Goal: Task Accomplishment & Management: Manage account settings

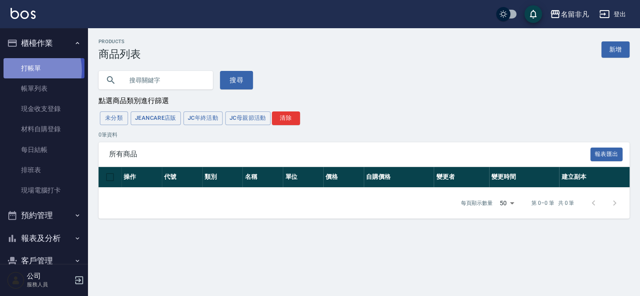
click at [26, 70] on link "打帳單" at bounding box center [44, 68] width 81 height 20
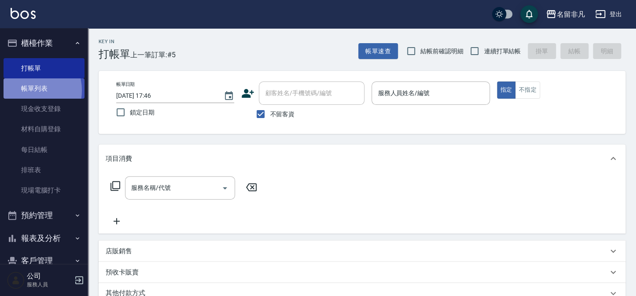
drag, startPoint x: 34, startPoint y: 69, endPoint x: 29, endPoint y: 91, distance: 22.6
click at [29, 91] on link "帳單列表" at bounding box center [44, 88] width 81 height 20
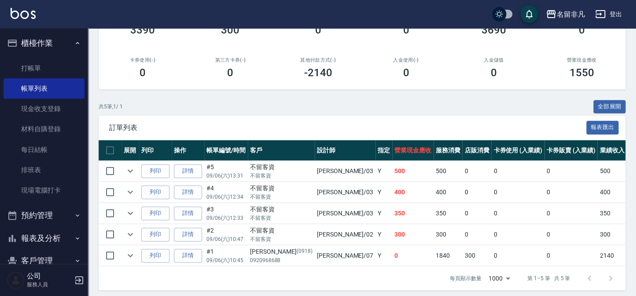
scroll to position [142, 0]
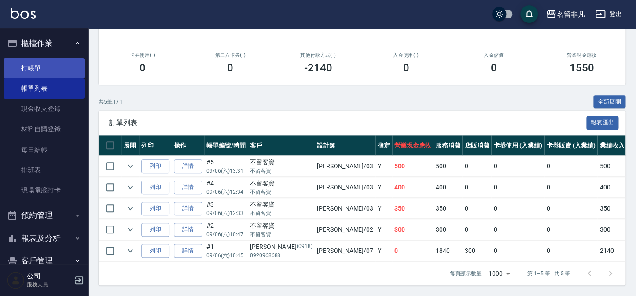
click at [38, 71] on link "打帳單" at bounding box center [44, 68] width 81 height 20
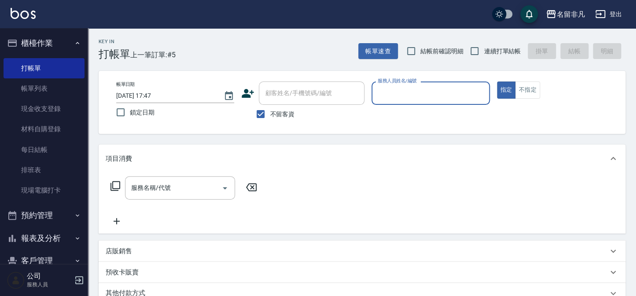
drag, startPoint x: 504, startPoint y: 88, endPoint x: 487, endPoint y: 88, distance: 17.2
click at [504, 88] on button "指定" at bounding box center [506, 89] width 19 height 17
click at [404, 92] on div "服務人員姓名/編號 服務人員姓名/編號" at bounding box center [430, 92] width 118 height 23
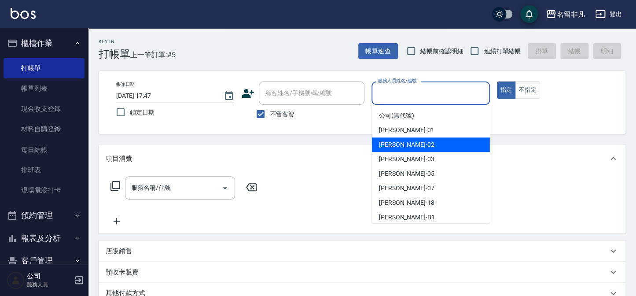
click at [394, 143] on span "陳瑞珍 -02" at bounding box center [406, 144] width 55 height 9
type input "陳瑞珍-02"
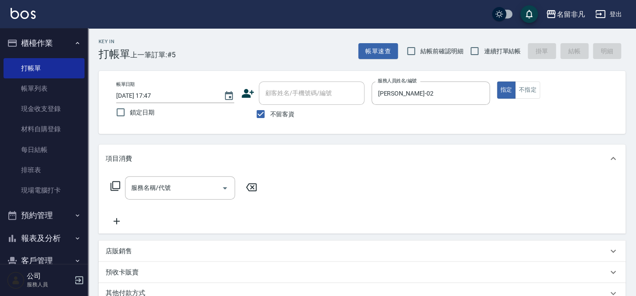
click at [114, 184] on icon at bounding box center [115, 185] width 11 height 11
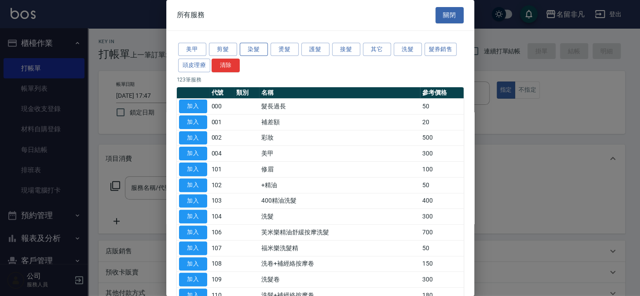
click at [262, 52] on button "染髮" at bounding box center [254, 50] width 28 height 14
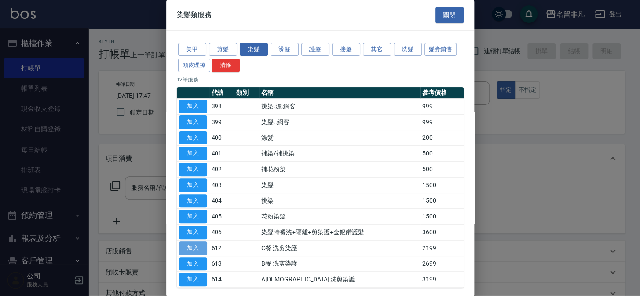
click at [191, 246] on button "加入" at bounding box center [193, 248] width 28 height 14
type input "C餐 洗剪染護(612)"
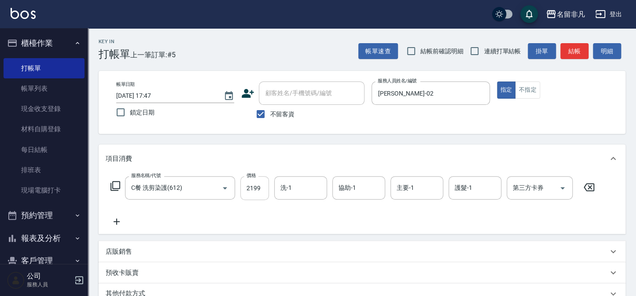
click at [264, 185] on input "2199" at bounding box center [254, 188] width 29 height 24
click at [249, 187] on input "22699" at bounding box center [254, 188] width 29 height 24
type input "2699"
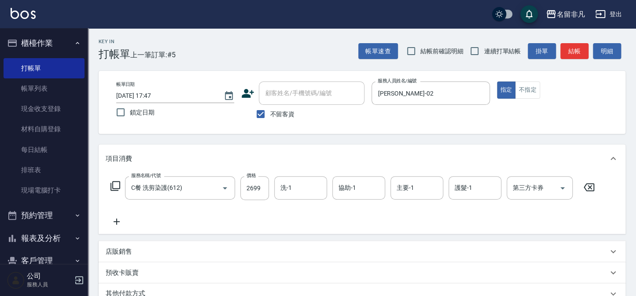
click at [114, 181] on icon at bounding box center [115, 186] width 10 height 10
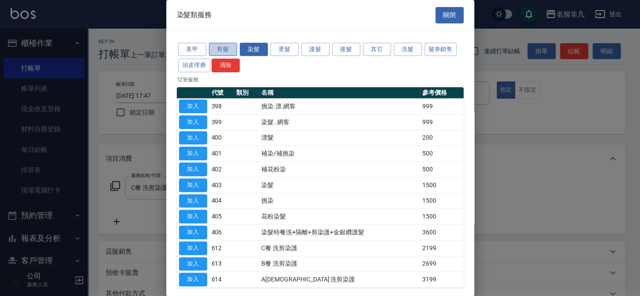
click at [229, 52] on button "剪髮" at bounding box center [223, 50] width 28 height 14
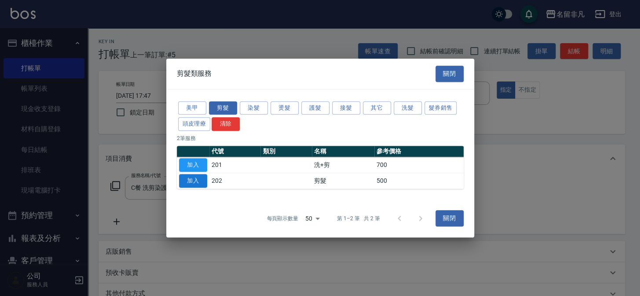
click at [204, 180] on button "加入" at bounding box center [193, 181] width 28 height 14
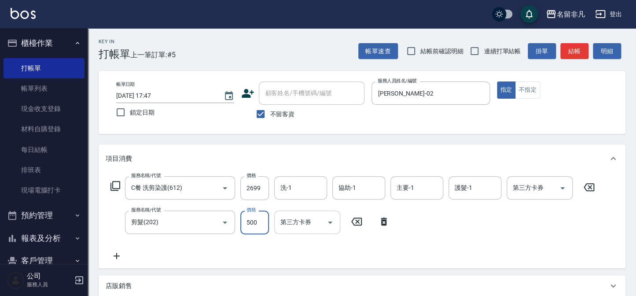
drag, startPoint x: 264, startPoint y: 225, endPoint x: 296, endPoint y: 229, distance: 32.0
click at [264, 224] on input "500" at bounding box center [254, 222] width 29 height 24
click at [250, 223] on input "9900" at bounding box center [254, 222] width 29 height 24
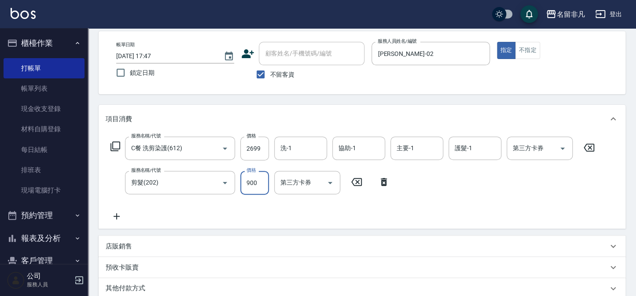
scroll to position [40, 0]
type input "900"
click at [295, 147] on input "洗-1" at bounding box center [300, 147] width 45 height 15
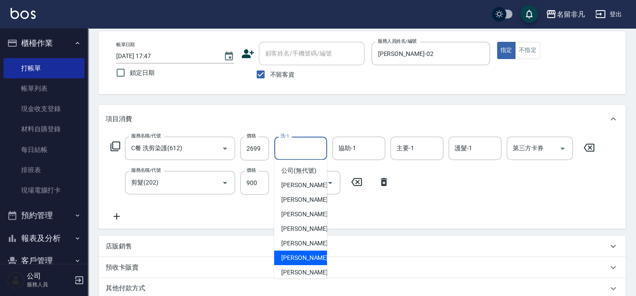
drag, startPoint x: 297, startPoint y: 267, endPoint x: 357, endPoint y: 255, distance: 61.9
click at [297, 262] on span "陳子晴 -18" at bounding box center [308, 257] width 55 height 9
type input "陳子晴-18"
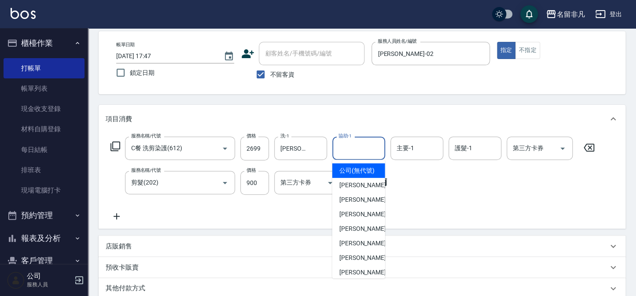
click at [375, 145] on input "協助-1" at bounding box center [358, 147] width 45 height 15
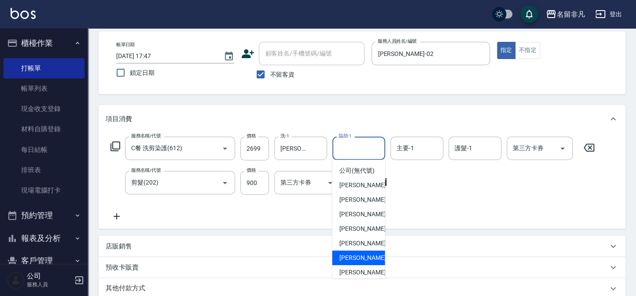
drag, startPoint x: 365, startPoint y: 267, endPoint x: 392, endPoint y: 246, distance: 33.5
click at [365, 262] on span "陳子晴 -18" at bounding box center [366, 257] width 55 height 9
type input "陳子晴-18"
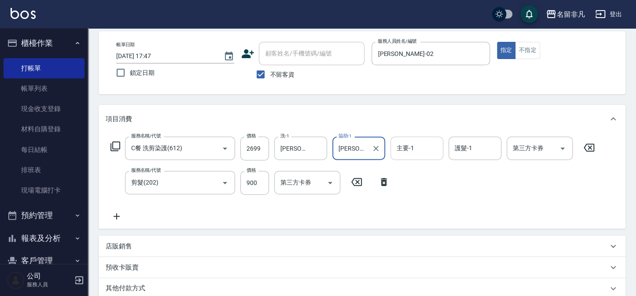
click at [423, 147] on input "主要-1" at bounding box center [416, 147] width 45 height 15
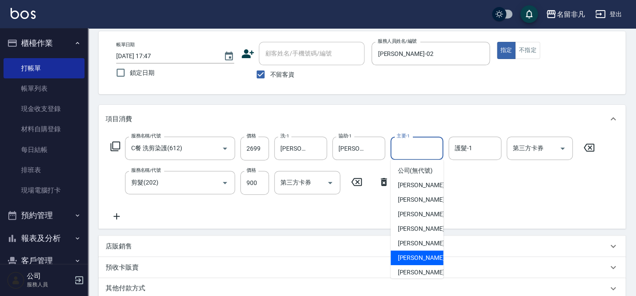
click at [408, 262] on span "陳子晴 -18" at bounding box center [424, 257] width 55 height 9
type input "陳子晴-18"
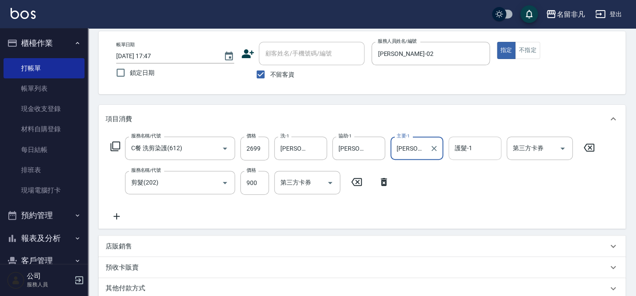
click at [482, 148] on input "護髮-1" at bounding box center [474, 147] width 45 height 15
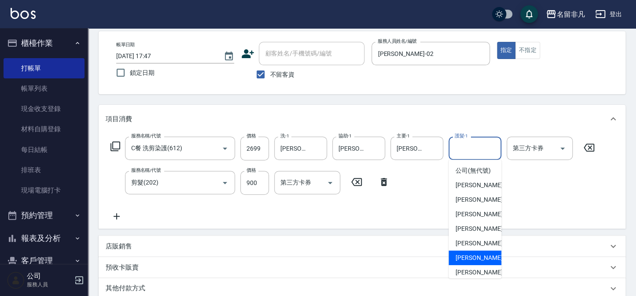
drag, startPoint x: 473, startPoint y: 260, endPoint x: 467, endPoint y: 262, distance: 5.7
click at [471, 260] on div "陳子晴 -18" at bounding box center [475, 257] width 53 height 15
type input "陳子晴-18"
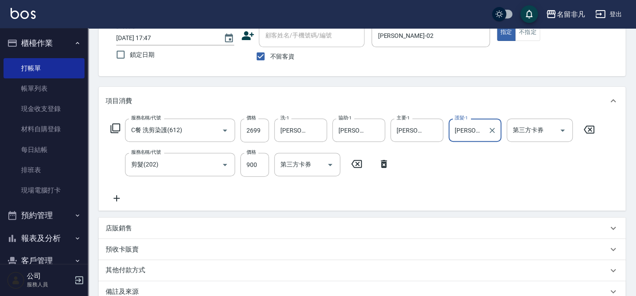
scroll to position [41, 0]
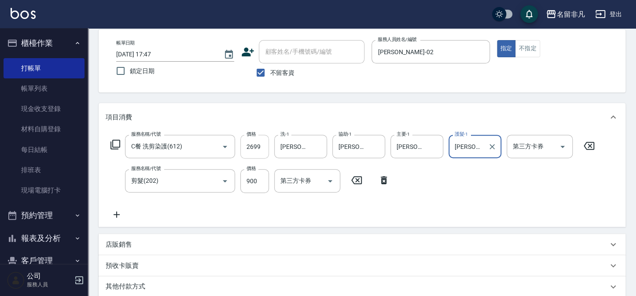
click at [262, 145] on input "2699" at bounding box center [254, 147] width 29 height 24
click at [261, 147] on input "2699" at bounding box center [254, 147] width 29 height 24
drag, startPoint x: 248, startPoint y: 146, endPoint x: 163, endPoint y: 86, distance: 104.0
click at [249, 146] on input "22399" at bounding box center [254, 147] width 29 height 24
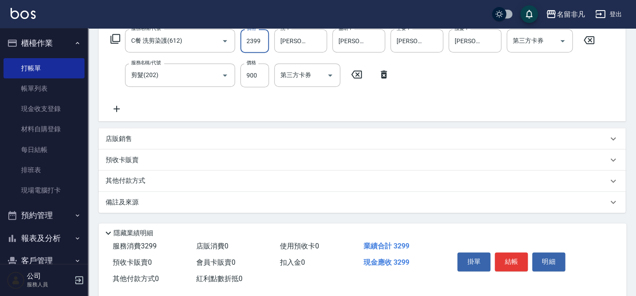
scroll to position [162, 0]
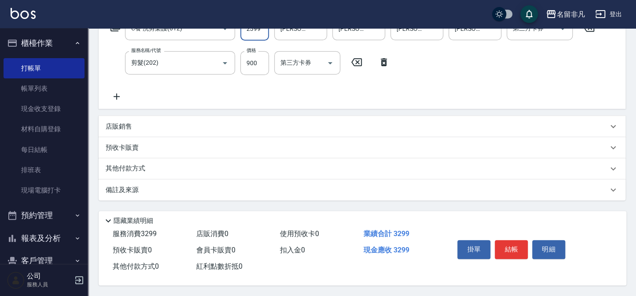
type input "2399"
click at [122, 167] on p "其他付款方式" at bounding box center [128, 169] width 44 height 10
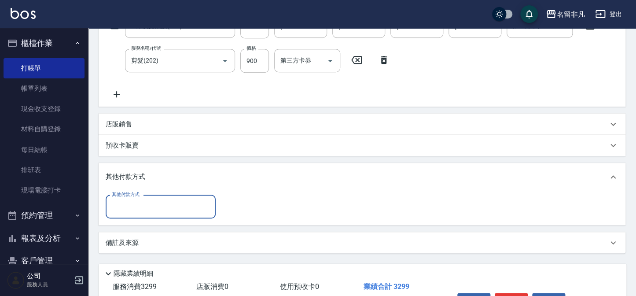
scroll to position [0, 0]
drag, startPoint x: 129, startPoint y: 198, endPoint x: 137, endPoint y: 201, distance: 8.3
click at [129, 198] on div "其他付款方式" at bounding box center [161, 206] width 110 height 23
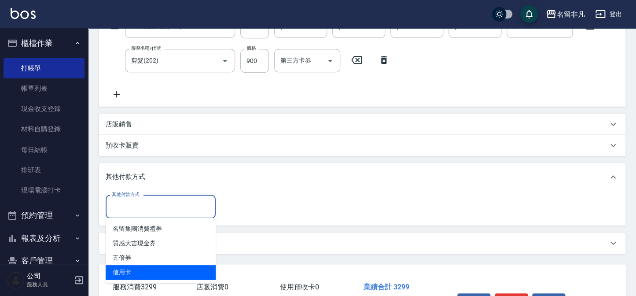
drag, startPoint x: 122, startPoint y: 270, endPoint x: 123, endPoint y: 264, distance: 6.2
click at [123, 268] on span "信用卡" at bounding box center [161, 272] width 110 height 15
type input "信用卡"
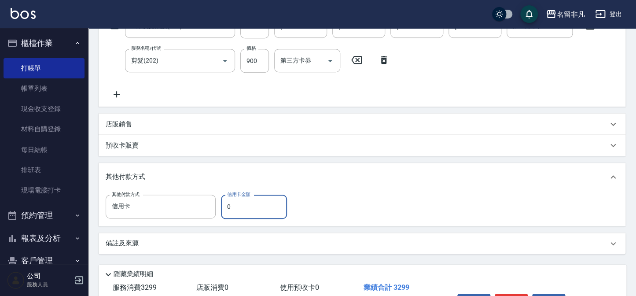
click at [249, 202] on input "0" at bounding box center [254, 207] width 66 height 24
click at [229, 206] on input "332" at bounding box center [254, 207] width 66 height 24
click at [233, 206] on input "32" at bounding box center [254, 207] width 66 height 24
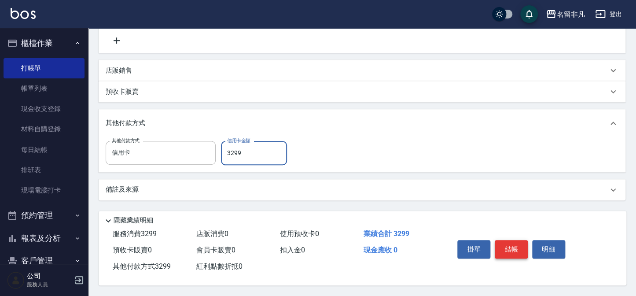
scroll to position [217, 0]
type input "3299"
click at [516, 248] on button "結帳" at bounding box center [511, 249] width 33 height 18
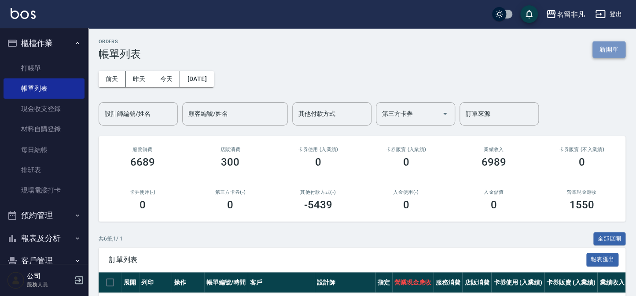
click at [604, 48] on button "新開單" at bounding box center [608, 49] width 33 height 16
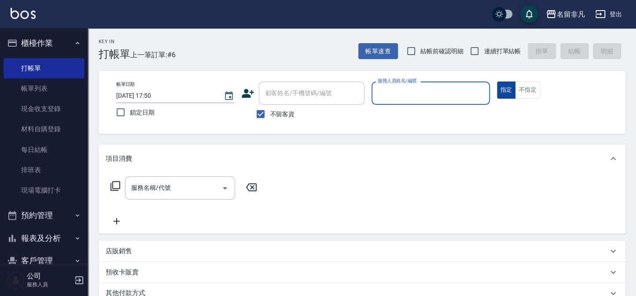
click at [504, 88] on button "指定" at bounding box center [506, 89] width 19 height 17
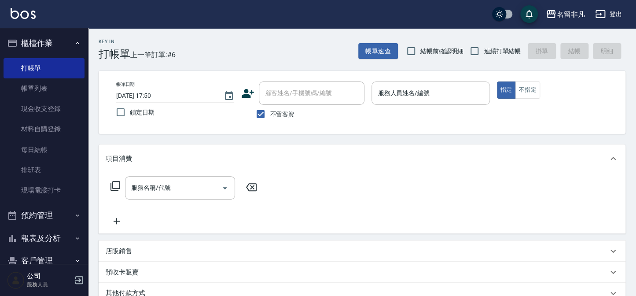
drag, startPoint x: 460, startPoint y: 81, endPoint x: 458, endPoint y: 87, distance: 6.1
click at [460, 82] on div "服務人員姓名/編號" at bounding box center [430, 92] width 118 height 23
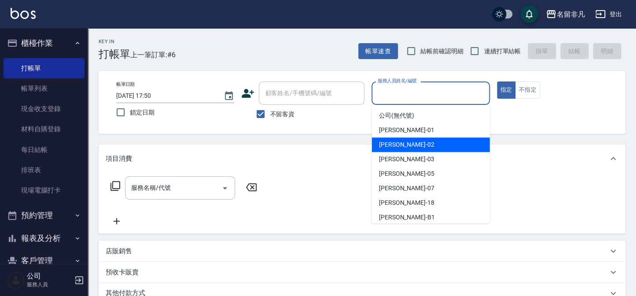
click at [411, 145] on div "陳瑞珍 -02" at bounding box center [431, 144] width 118 height 15
type input "陳瑞珍-02"
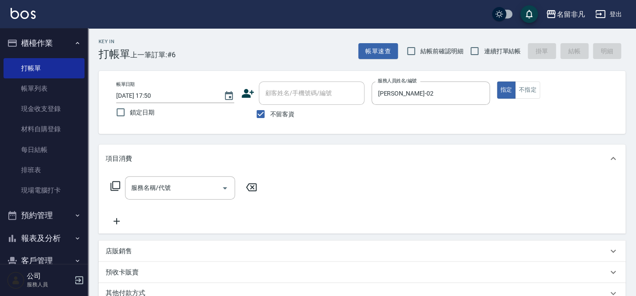
click at [116, 186] on icon at bounding box center [115, 185] width 11 height 11
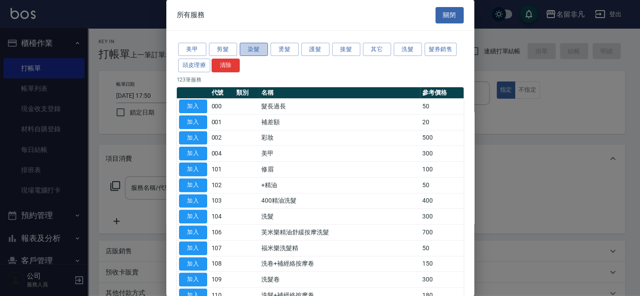
click at [255, 48] on button "染髮" at bounding box center [254, 50] width 28 height 14
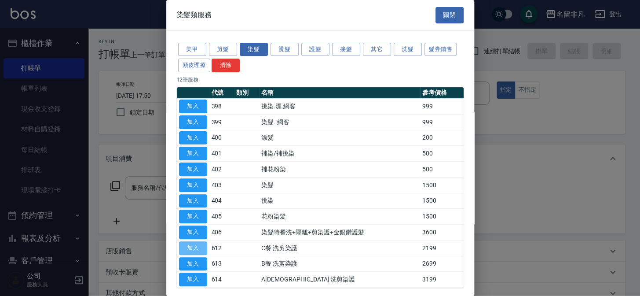
drag, startPoint x: 197, startPoint y: 245, endPoint x: 250, endPoint y: 255, distance: 54.6
click at [197, 244] on button "加入" at bounding box center [193, 248] width 28 height 14
type input "C餐 洗剪染護(612)"
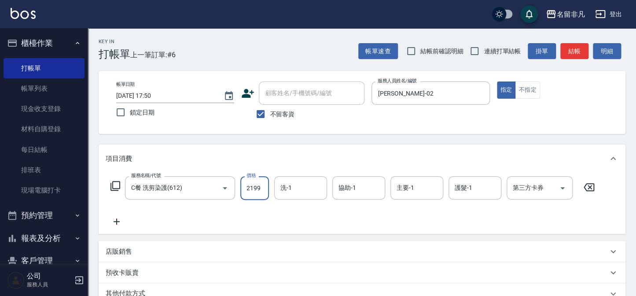
click at [268, 192] on input "2199" at bounding box center [254, 188] width 29 height 24
click at [248, 186] on input "22699" at bounding box center [254, 188] width 29 height 24
type input "2699"
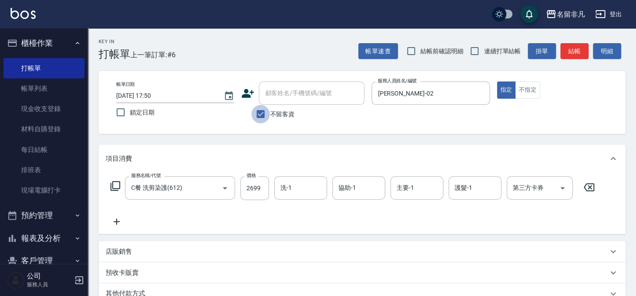
click at [260, 114] on input "不留客資" at bounding box center [260, 114] width 18 height 18
checkbox input "false"
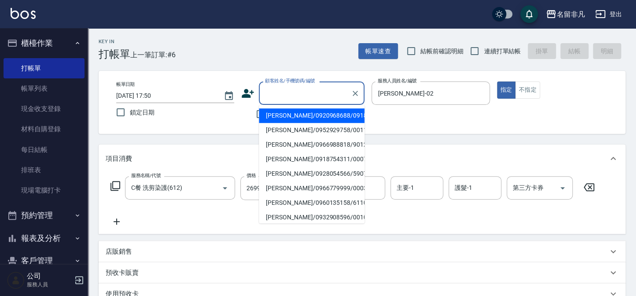
click at [277, 92] on div "顧客姓名/手機號碼/編號 顧客姓名/手機號碼/編號" at bounding box center [312, 92] width 106 height 23
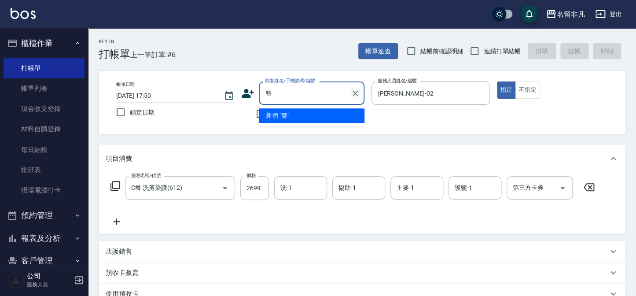
type input "簪簪"
drag, startPoint x: 353, startPoint y: 96, endPoint x: 357, endPoint y: 98, distance: 4.6
click at [355, 96] on icon "Clear" at bounding box center [355, 93] width 9 height 9
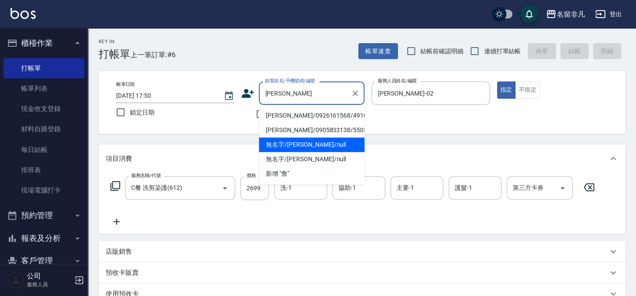
type input "詹"
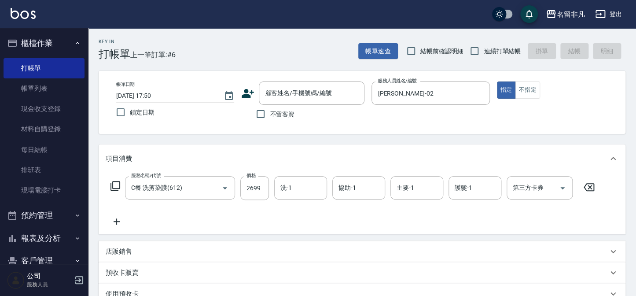
click at [405, 141] on div "Key In 打帳單 上一筆訂單:#6 帳單速查 結帳前確認明細 連續打單結帳 掛單 結帳 明細 帳單日期 2025/09/06 17:50 鎖定日期 顧客姓…" at bounding box center [362, 235] width 548 height 414
click at [301, 190] on input "洗-1" at bounding box center [300, 187] width 45 height 15
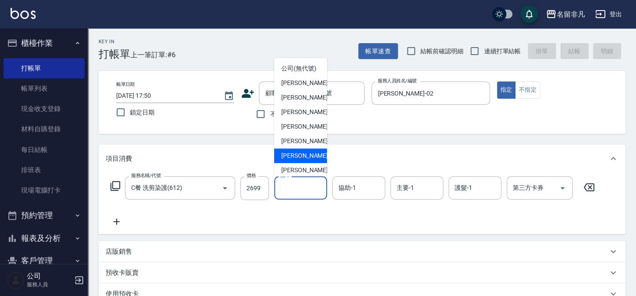
click at [313, 162] on div "陳子晴 -18" at bounding box center [300, 155] width 53 height 15
type input "陳子晴-18"
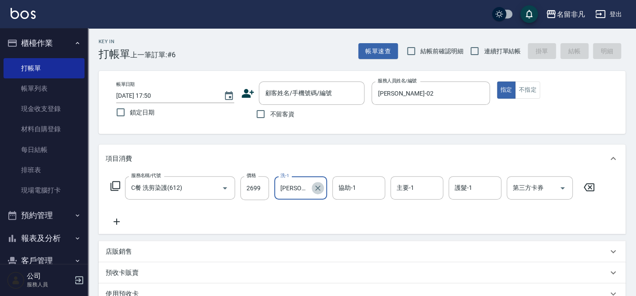
drag, startPoint x: 320, startPoint y: 189, endPoint x: 331, endPoint y: 193, distance: 12.7
click at [320, 189] on icon "Clear" at bounding box center [317, 188] width 9 height 9
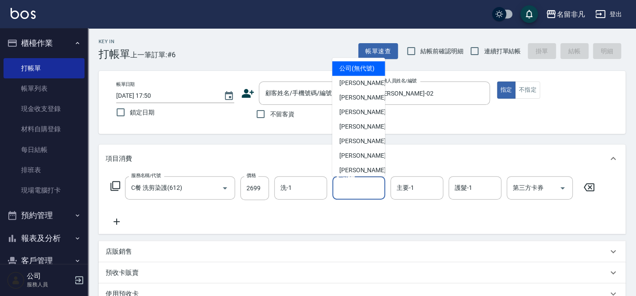
click at [361, 187] on input "協助-1" at bounding box center [358, 187] width 45 height 15
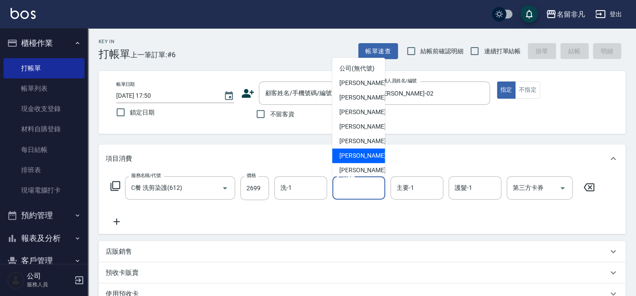
drag, startPoint x: 364, startPoint y: 162, endPoint x: 387, endPoint y: 172, distance: 25.4
click at [364, 160] on span "陳子晴 -18" at bounding box center [366, 155] width 55 height 9
type input "陳子晴-18"
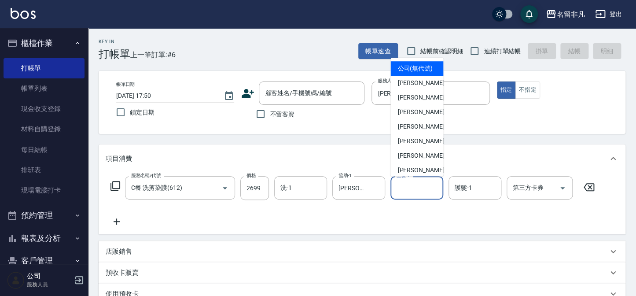
click at [434, 190] on input "主要-1" at bounding box center [416, 187] width 45 height 15
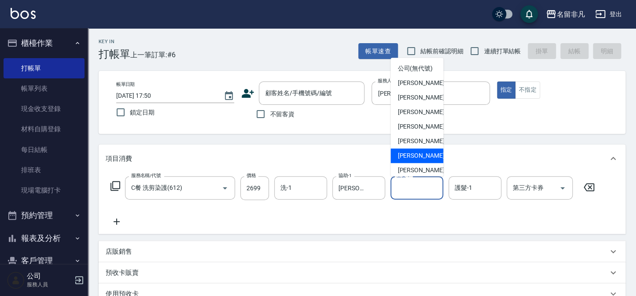
click at [423, 160] on span "陳子晴 -18" at bounding box center [424, 155] width 55 height 9
type input "陳子晴-18"
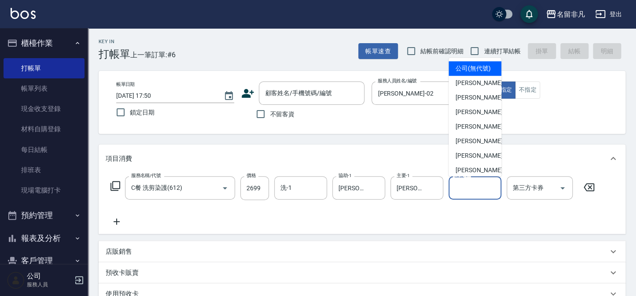
click at [484, 185] on input "護髮-1" at bounding box center [474, 187] width 45 height 15
click at [467, 160] on span "陳子晴 -18" at bounding box center [483, 155] width 55 height 9
type input "陳子晴-18"
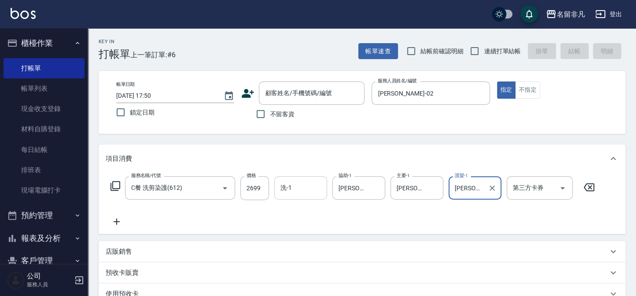
click at [300, 189] on input "洗-1" at bounding box center [300, 187] width 45 height 15
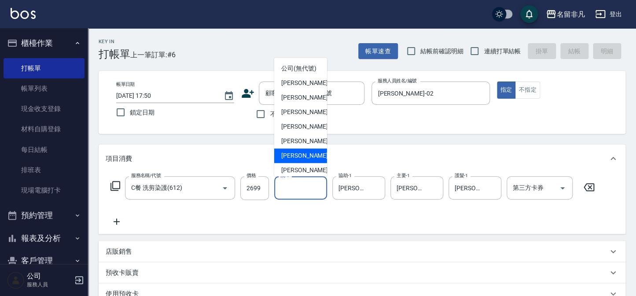
click at [302, 160] on span "陳子晴 -18" at bounding box center [308, 155] width 55 height 9
type input "陳子晴-18"
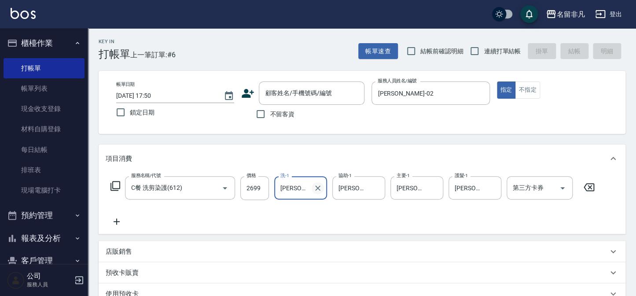
click at [319, 189] on icon "Clear" at bounding box center [317, 187] width 5 height 5
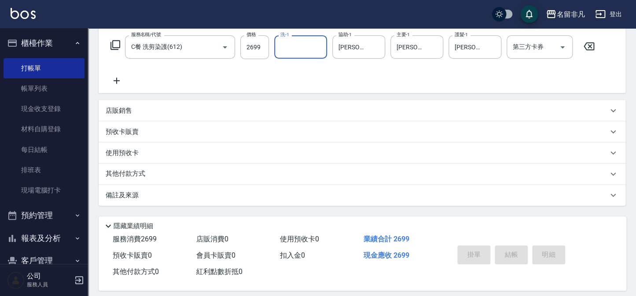
scroll to position [148, 0]
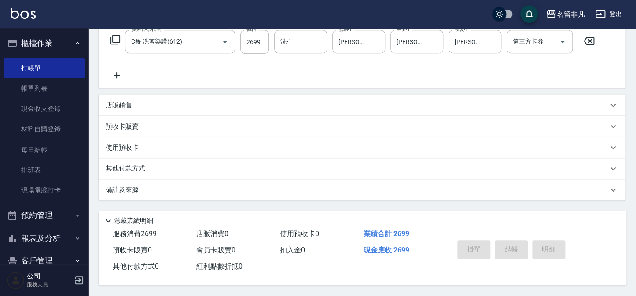
click at [132, 164] on p "其他付款方式" at bounding box center [128, 169] width 44 height 10
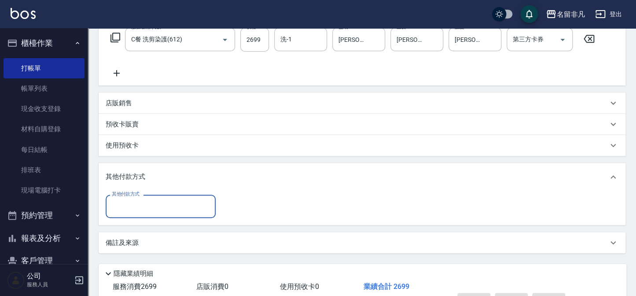
scroll to position [0, 0]
click at [132, 205] on input "其他付款方式" at bounding box center [161, 206] width 102 height 15
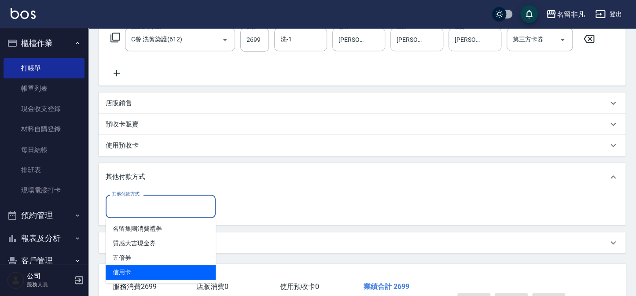
click at [138, 269] on span "信用卡" at bounding box center [161, 272] width 110 height 15
type input "信用卡"
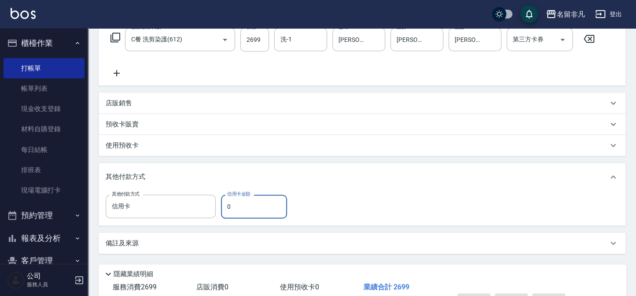
click at [239, 203] on input "0" at bounding box center [254, 207] width 66 height 24
click at [230, 207] on input "226" at bounding box center [254, 207] width 66 height 24
click at [233, 207] on input "26" at bounding box center [254, 207] width 66 height 24
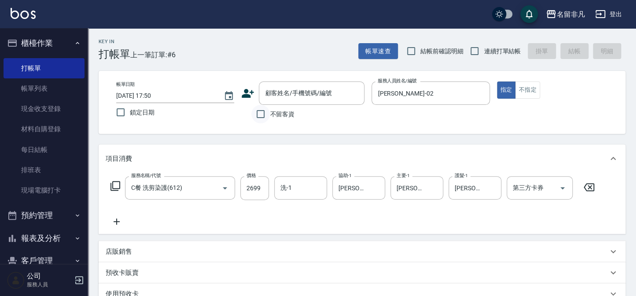
type input "2699"
click at [259, 114] on input "不留客資" at bounding box center [260, 114] width 18 height 18
checkbox input "true"
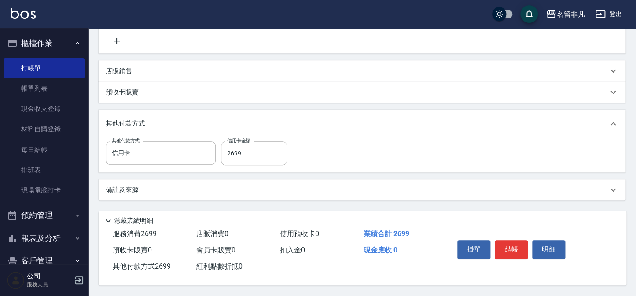
scroll to position [183, 0]
click at [506, 245] on button "結帳" at bounding box center [511, 249] width 33 height 18
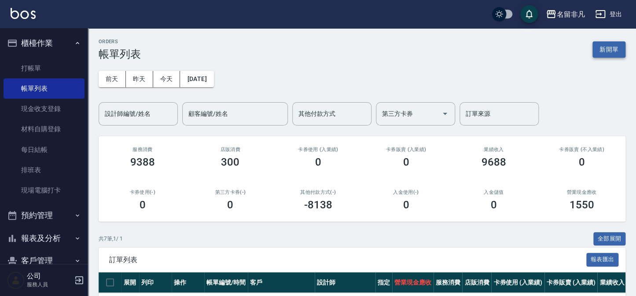
click at [605, 44] on button "新開單" at bounding box center [608, 49] width 33 height 16
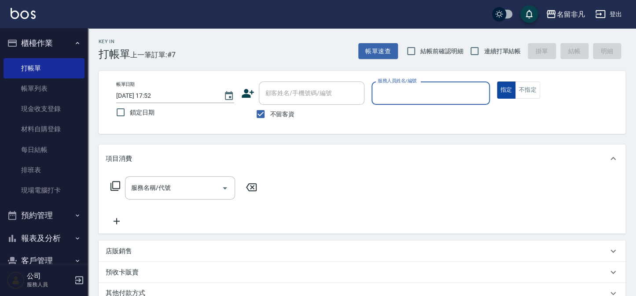
click at [509, 91] on button "指定" at bounding box center [506, 89] width 19 height 17
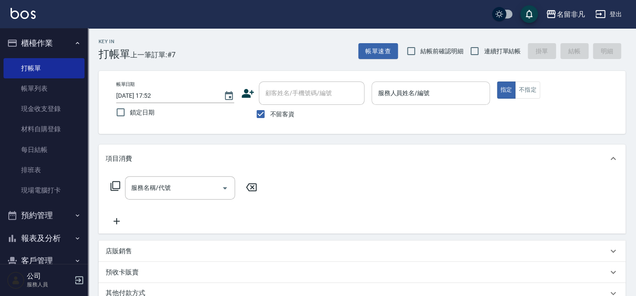
click at [471, 96] on input "服務人員姓名/編號" at bounding box center [430, 92] width 110 height 15
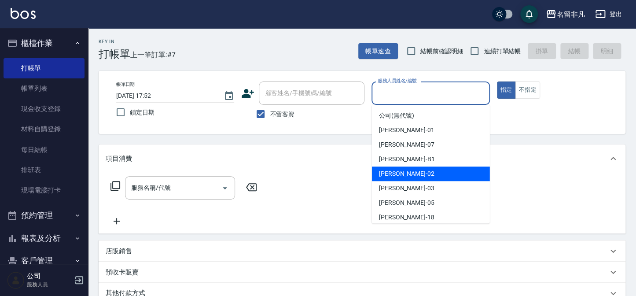
click at [415, 174] on div "陳瑞珍 -02" at bounding box center [431, 173] width 118 height 15
type input "陳瑞珍-02"
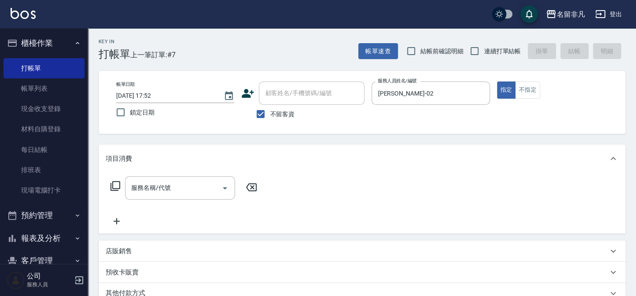
click at [113, 184] on icon at bounding box center [115, 186] width 10 height 10
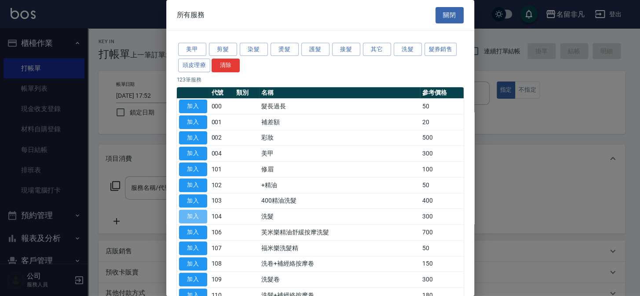
drag, startPoint x: 188, startPoint y: 217, endPoint x: 242, endPoint y: 229, distance: 55.1
click at [190, 216] on button "加入" at bounding box center [193, 217] width 28 height 14
type input "洗髮(104)"
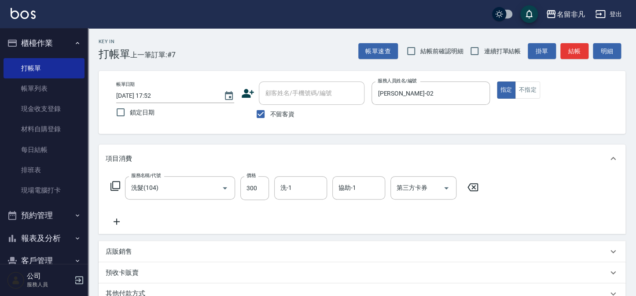
click at [114, 186] on icon at bounding box center [115, 185] width 11 height 11
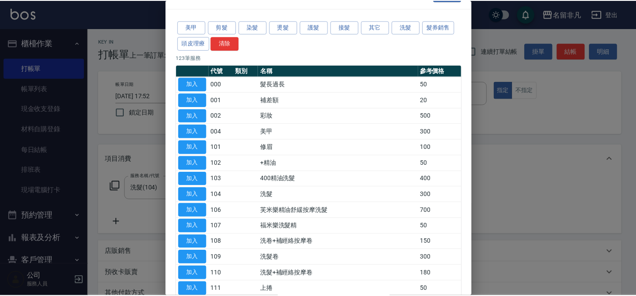
scroll to position [40, 0]
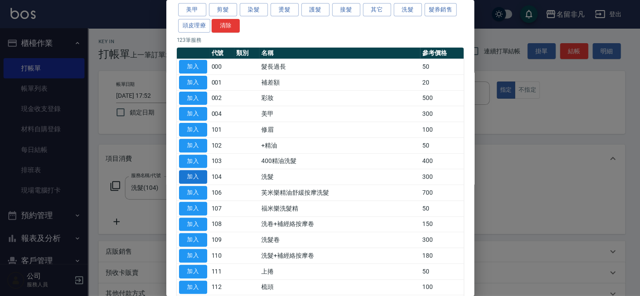
click at [183, 175] on button "加入" at bounding box center [193, 177] width 28 height 14
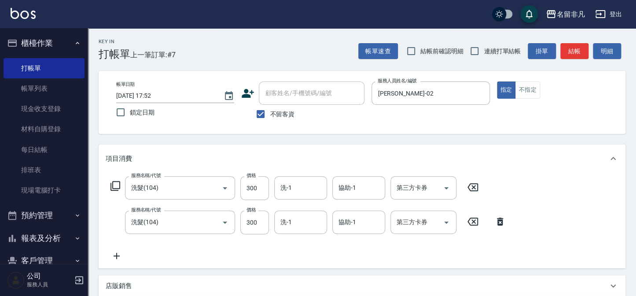
click at [115, 183] on icon at bounding box center [115, 185] width 11 height 11
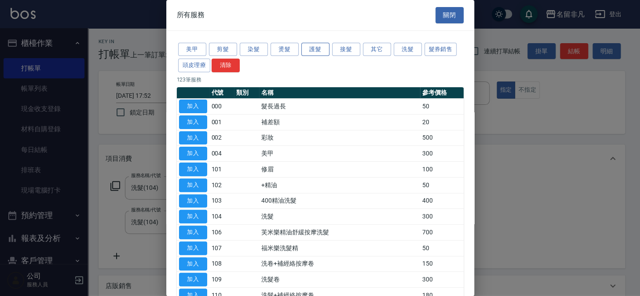
click at [309, 47] on button "護髮" at bounding box center [316, 50] width 28 height 14
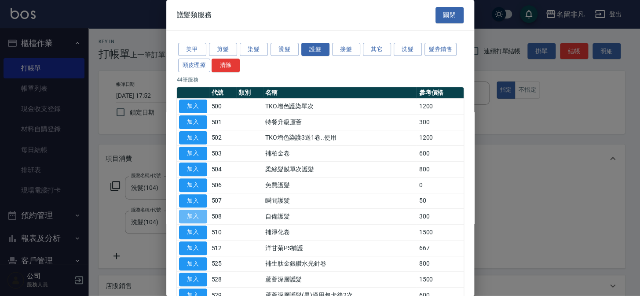
drag, startPoint x: 195, startPoint y: 217, endPoint x: 238, endPoint y: 210, distance: 44.1
click at [195, 216] on button "加入" at bounding box center [193, 217] width 28 height 14
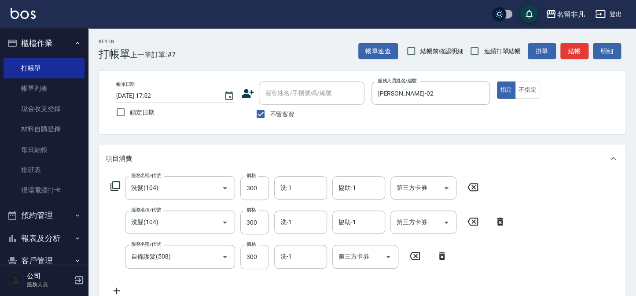
click at [262, 257] on input "300" at bounding box center [254, 257] width 29 height 24
click at [248, 257] on input "2200" at bounding box center [254, 257] width 29 height 24
click at [250, 257] on input "2200" at bounding box center [254, 257] width 29 height 24
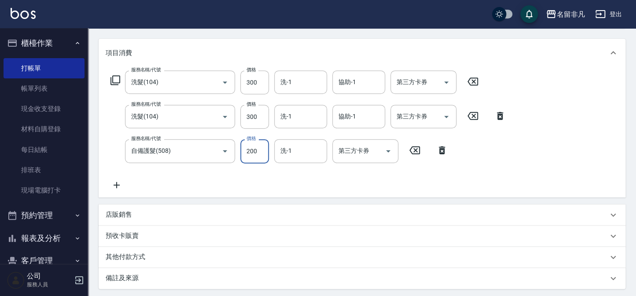
scroll to position [160, 0]
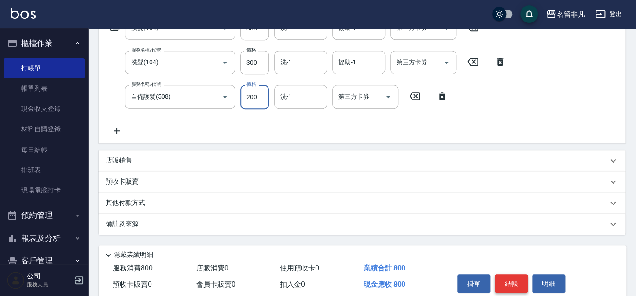
type input "200"
click at [512, 284] on button "結帳" at bounding box center [511, 283] width 33 height 18
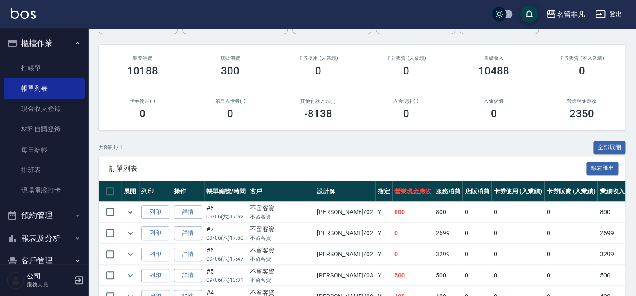
scroll to position [120, 0]
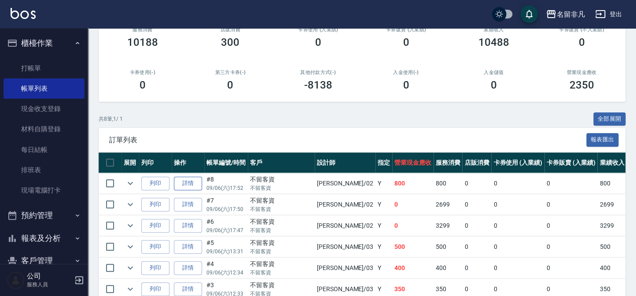
click at [190, 182] on link "詳情" at bounding box center [188, 184] width 28 height 14
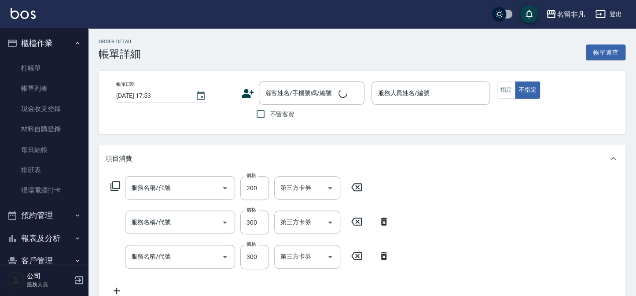
type input "2025/09/06 17:52"
checkbox input "true"
type input "陳瑞珍-02"
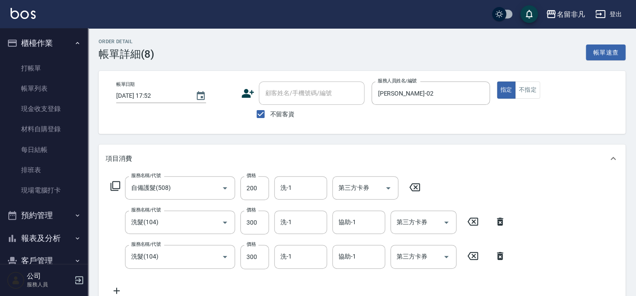
type input "自備護髮(508)"
type input "洗髮(104)"
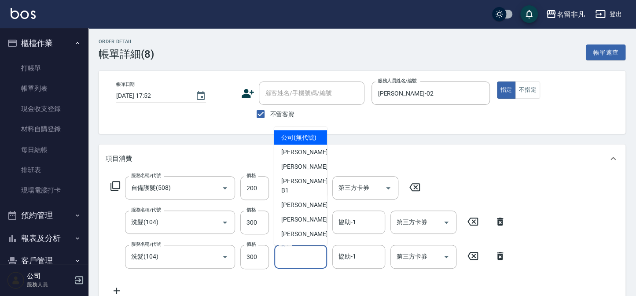
click at [299, 256] on input "洗-1" at bounding box center [300, 256] width 45 height 15
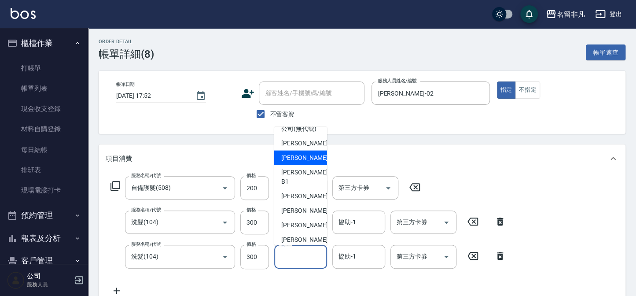
scroll to position [14, 0]
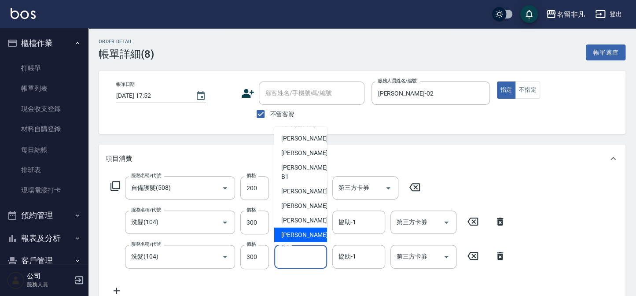
click at [302, 235] on span "陳子晴 -18" at bounding box center [308, 234] width 55 height 9
type input "陳子晴-18"
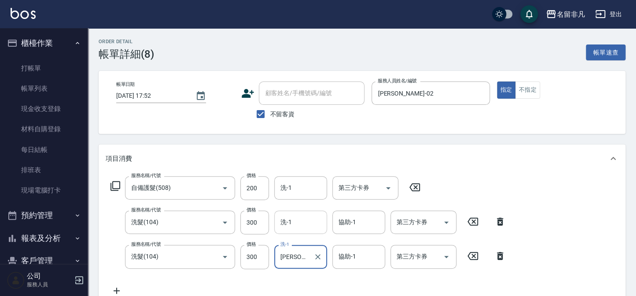
click at [305, 216] on input "洗-1" at bounding box center [300, 221] width 45 height 15
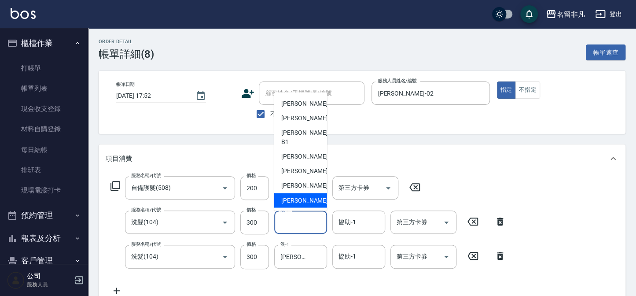
click at [299, 198] on span "陳子晴 -18" at bounding box center [308, 200] width 55 height 9
type input "陳子晴-18"
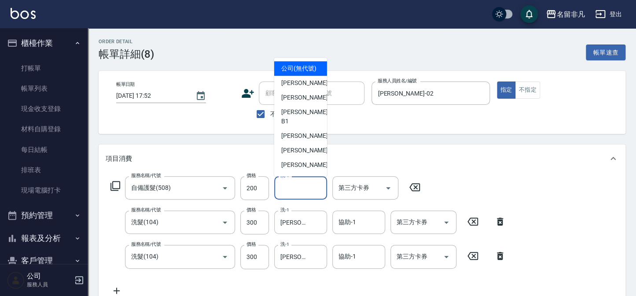
click at [316, 185] on input "洗-1" at bounding box center [300, 187] width 45 height 15
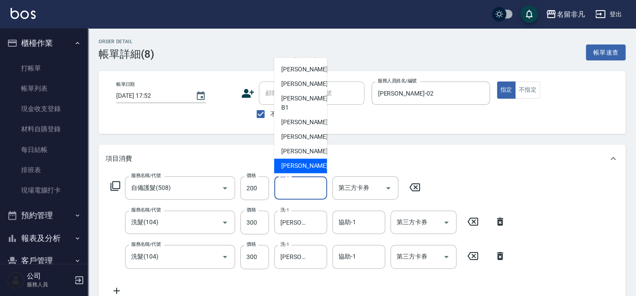
click at [308, 163] on span "陳子晴 -18" at bounding box center [308, 165] width 55 height 9
type input "陳子晴-18"
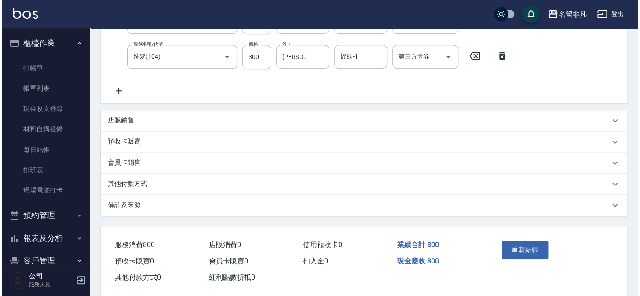
scroll to position [213, 0]
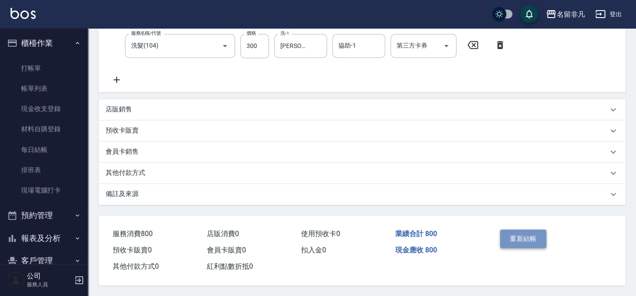
click at [528, 235] on button "重新結帳" at bounding box center [523, 238] width 47 height 18
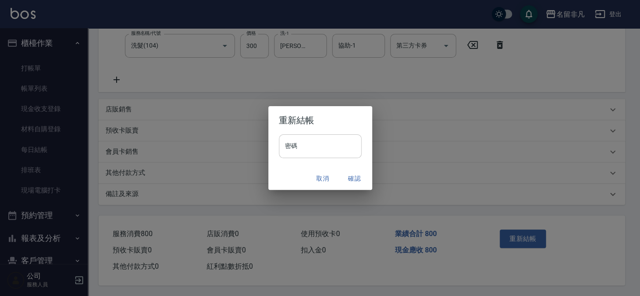
click at [309, 147] on input "密碼" at bounding box center [320, 146] width 83 height 24
type input "****"
click at [415, 173] on div "重新結帳 密碼 **** 密碼 取消 確認" at bounding box center [320, 148] width 640 height 296
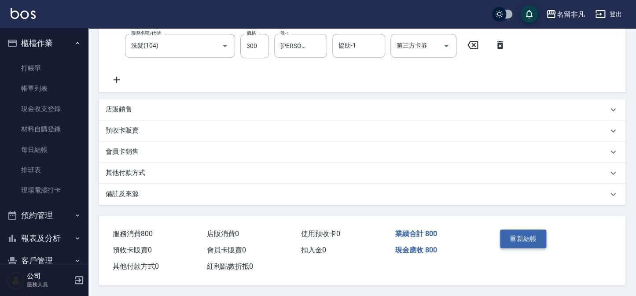
click at [525, 237] on button "重新結帳" at bounding box center [523, 238] width 47 height 18
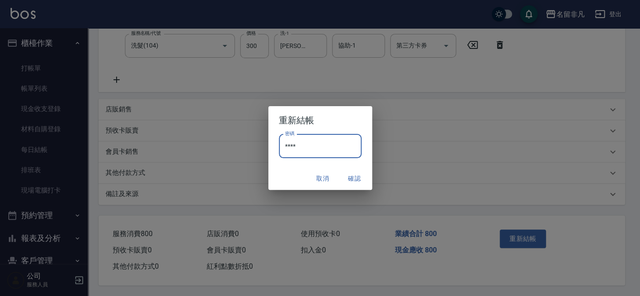
click at [298, 144] on input "****" at bounding box center [320, 146] width 83 height 24
click at [358, 177] on button "確認" at bounding box center [355, 178] width 28 height 16
click at [356, 176] on div "Order detail 帳單詳細 (8) 帳單速查 帳單日期 2025/09/06 17:52 顧客姓名/手機號碼/編號 顧客姓名/手機號碼/編號 不留客資…" at bounding box center [318, 42] width 636 height 507
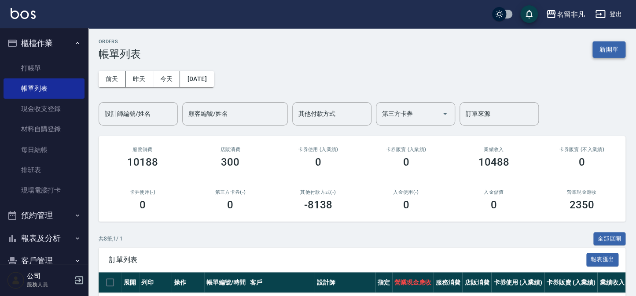
click at [608, 48] on button "新開單" at bounding box center [608, 49] width 33 height 16
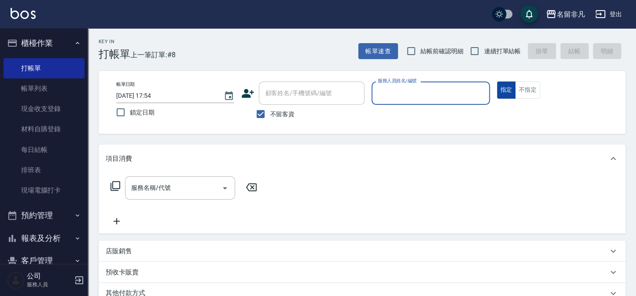
click at [512, 91] on button "指定" at bounding box center [506, 89] width 19 height 17
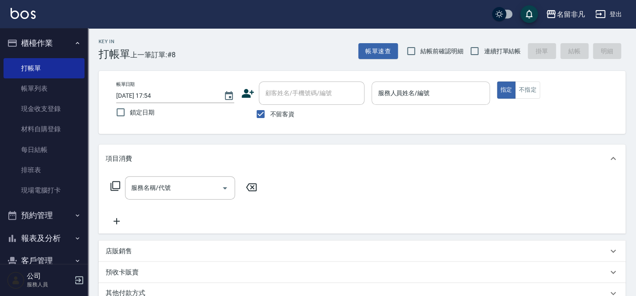
click at [439, 97] on input "服務人員姓名/編號" at bounding box center [430, 92] width 110 height 15
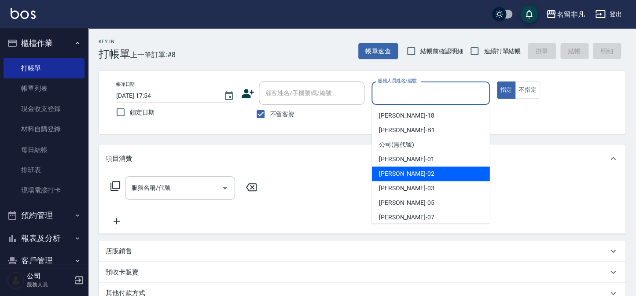
drag, startPoint x: 398, startPoint y: 172, endPoint x: 343, endPoint y: 168, distance: 54.7
click at [397, 171] on span "陳瑞珍 -02" at bounding box center [406, 173] width 55 height 9
type input "陳瑞珍-02"
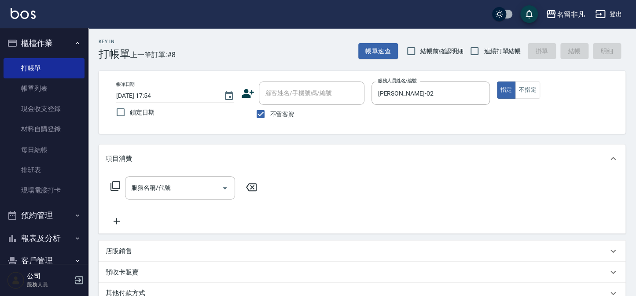
click at [114, 182] on icon at bounding box center [115, 185] width 11 height 11
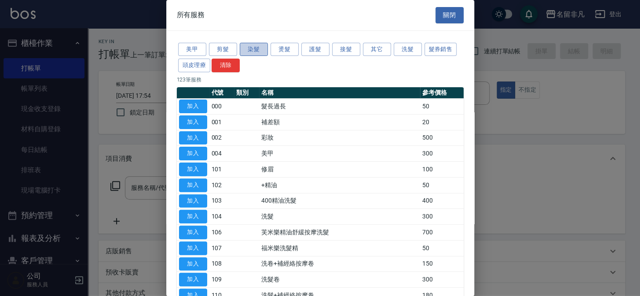
click at [252, 51] on button "染髮" at bounding box center [254, 50] width 28 height 14
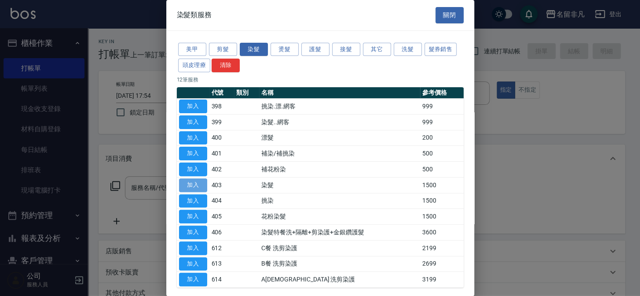
click at [198, 182] on button "加入" at bounding box center [193, 185] width 28 height 14
type input "染髮(403)"
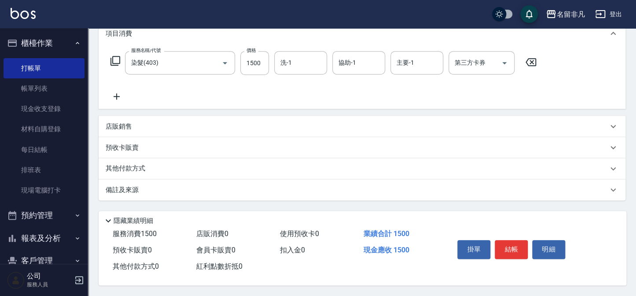
scroll to position [127, 0]
click at [508, 245] on button "結帳" at bounding box center [511, 249] width 33 height 18
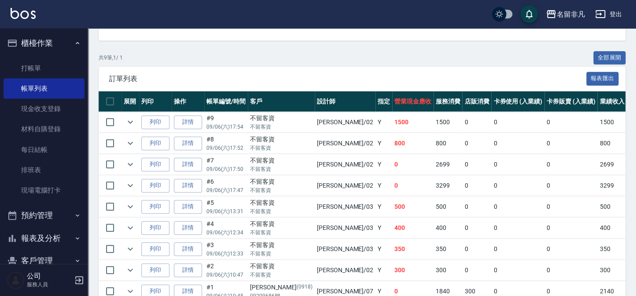
scroll to position [200, 0]
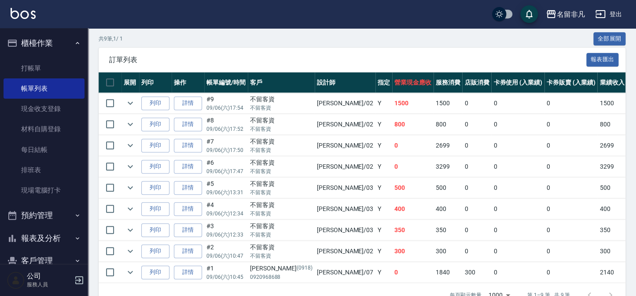
click at [123, 107] on td at bounding box center [130, 103] width 18 height 21
click at [125, 105] on icon "expand row" at bounding box center [130, 103] width 11 height 11
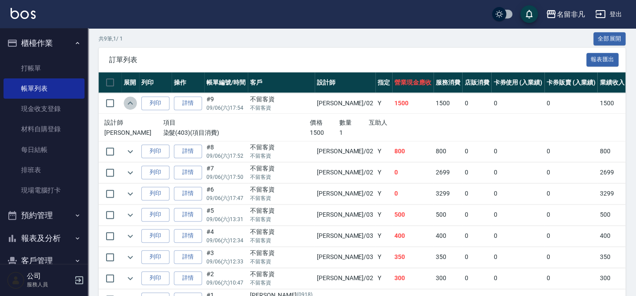
click at [125, 105] on icon "expand row" at bounding box center [130, 103] width 11 height 11
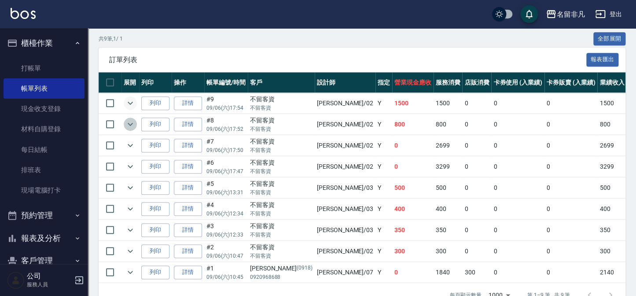
click at [125, 121] on icon "expand row" at bounding box center [130, 124] width 11 height 11
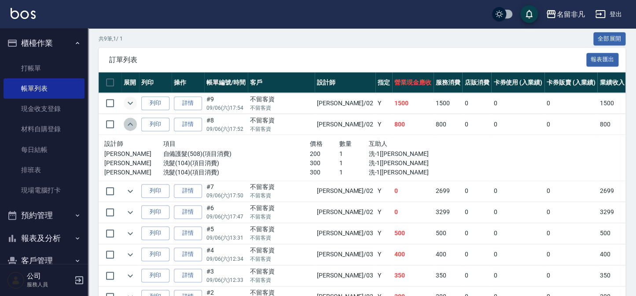
click at [125, 121] on icon "expand row" at bounding box center [130, 124] width 11 height 11
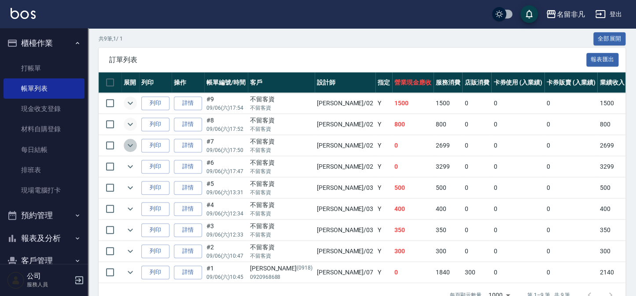
click at [129, 144] on icon "expand row" at bounding box center [130, 145] width 5 height 3
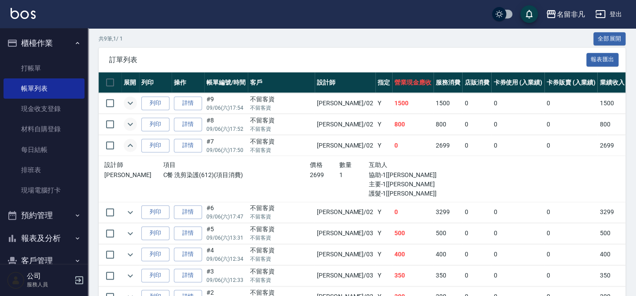
drag, startPoint x: 132, startPoint y: 145, endPoint x: 129, endPoint y: 151, distance: 6.1
click at [132, 147] on icon "expand row" at bounding box center [130, 145] width 11 height 11
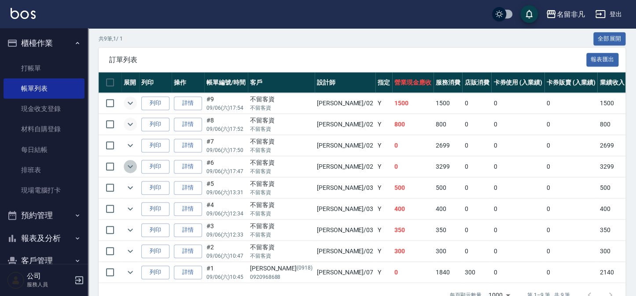
click at [130, 168] on icon "expand row" at bounding box center [130, 166] width 11 height 11
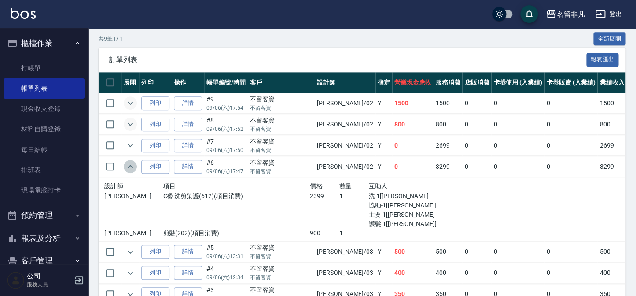
click at [130, 168] on icon "expand row" at bounding box center [130, 166] width 11 height 11
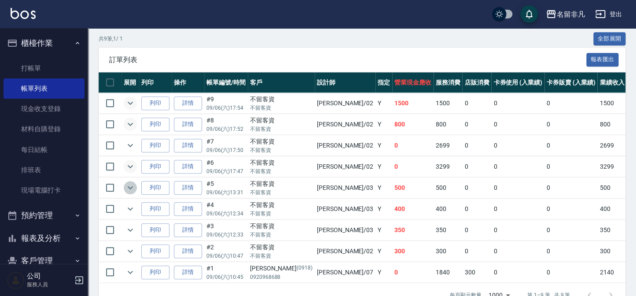
click at [131, 182] on icon "expand row" at bounding box center [130, 187] width 11 height 11
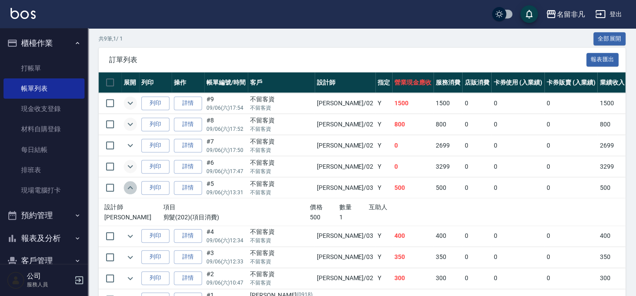
click at [131, 182] on icon "expand row" at bounding box center [130, 187] width 11 height 11
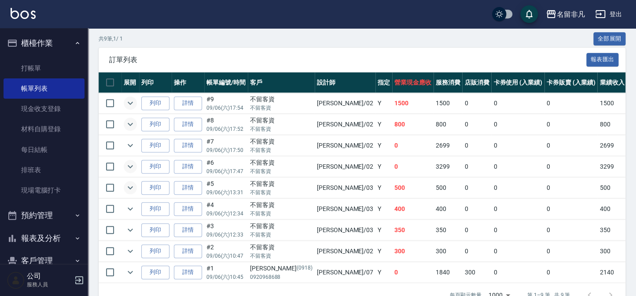
click at [131, 108] on button "expand row" at bounding box center [130, 102] width 13 height 13
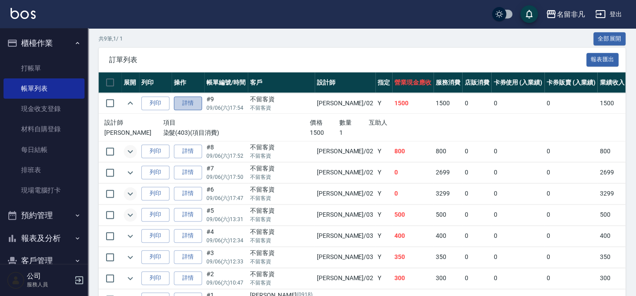
click at [184, 101] on link "詳情" at bounding box center [188, 103] width 28 height 14
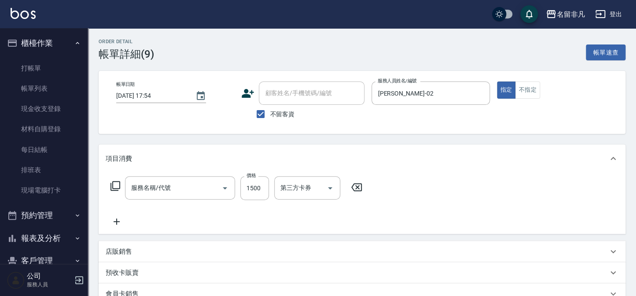
type input "2025/09/06 17:54"
checkbox input "true"
type input "陳瑞珍-02"
type input "染髮(403)"
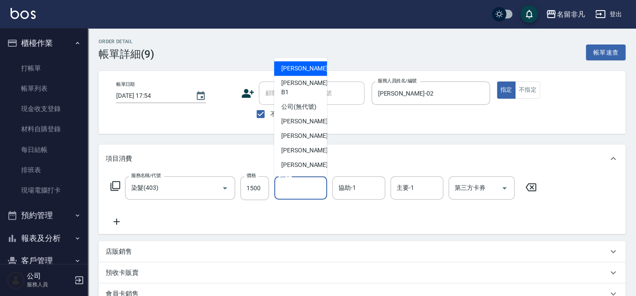
click at [305, 180] on input "洗-1" at bounding box center [300, 187] width 45 height 15
click at [306, 70] on span "陳子晴 -18" at bounding box center [308, 68] width 55 height 9
type input "陳子晴-18"
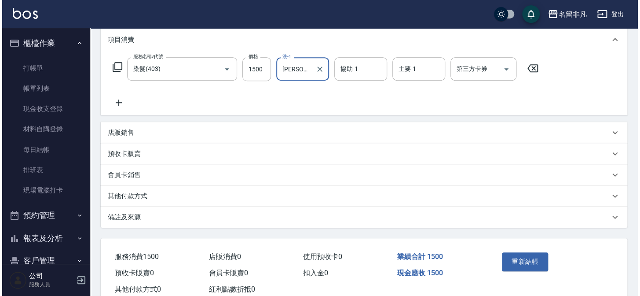
scroll to position [120, 0]
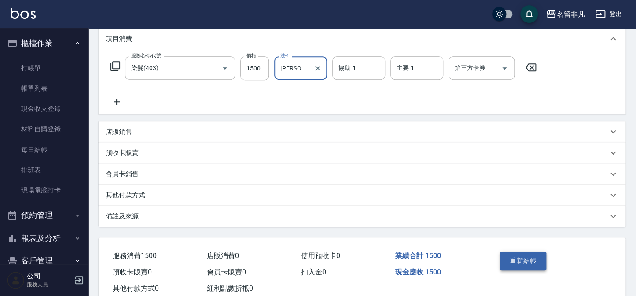
click at [512, 253] on button "重新結帳" at bounding box center [523, 260] width 47 height 18
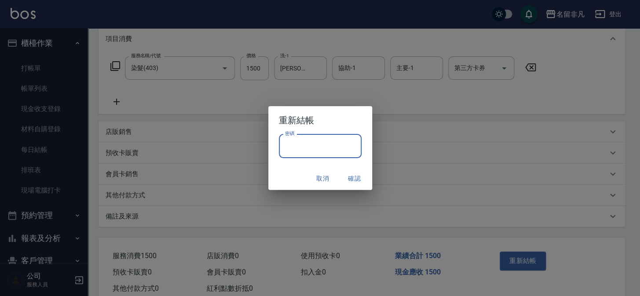
click at [326, 148] on input "密碼" at bounding box center [320, 146] width 83 height 24
type input "****"
click at [358, 177] on button "確認" at bounding box center [355, 178] width 28 height 16
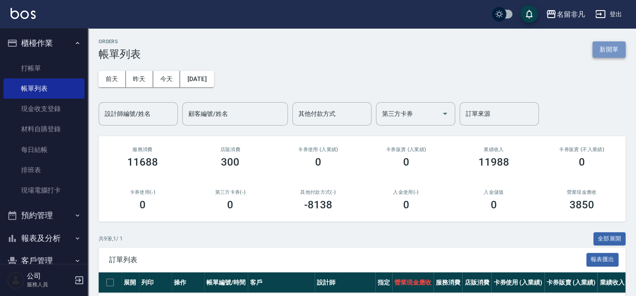
click at [605, 44] on button "新開單" at bounding box center [608, 49] width 33 height 16
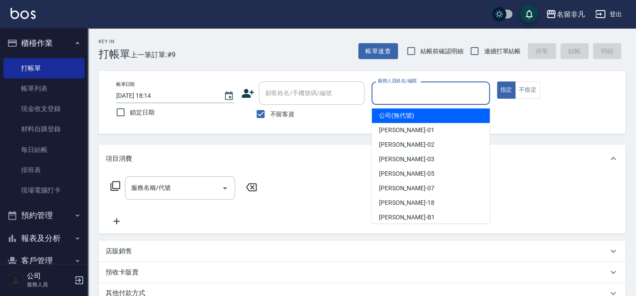
click at [435, 91] on input "服務人員姓名/編號" at bounding box center [430, 92] width 110 height 15
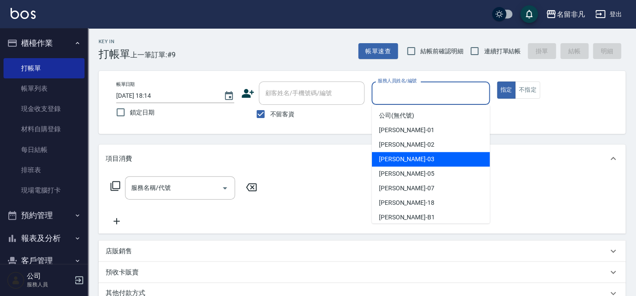
drag, startPoint x: 424, startPoint y: 158, endPoint x: 444, endPoint y: 139, distance: 27.1
click at [427, 156] on div "Tina -03" at bounding box center [431, 159] width 118 height 15
type input "Tina-03"
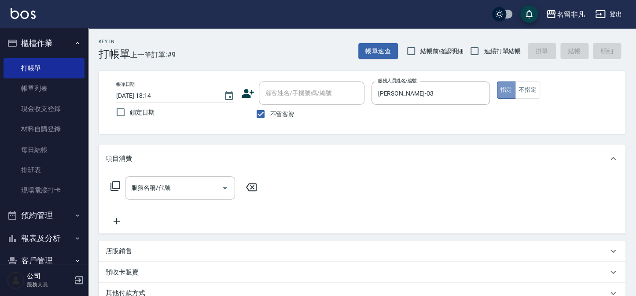
drag, startPoint x: 508, startPoint y: 86, endPoint x: 342, endPoint y: 71, distance: 166.2
click at [507, 86] on button "指定" at bounding box center [506, 89] width 19 height 17
click at [112, 183] on icon at bounding box center [115, 186] width 10 height 10
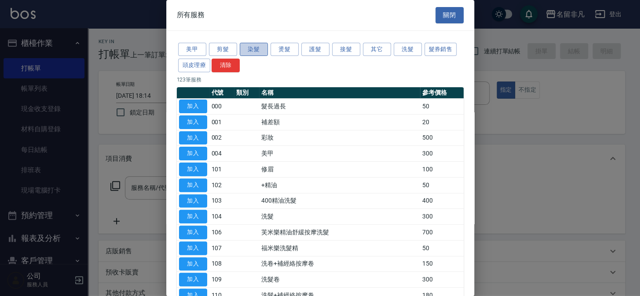
click at [260, 52] on button "染髮" at bounding box center [254, 50] width 28 height 14
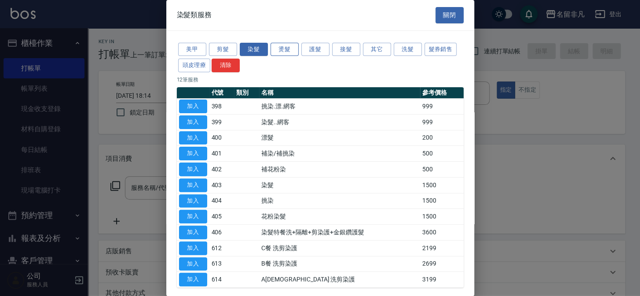
click at [285, 52] on button "燙髮" at bounding box center [285, 50] width 28 height 14
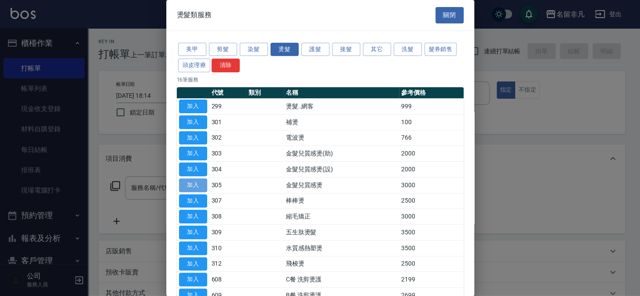
click at [196, 181] on button "加入" at bounding box center [193, 185] width 28 height 14
type input "金髮兒質感燙(305)"
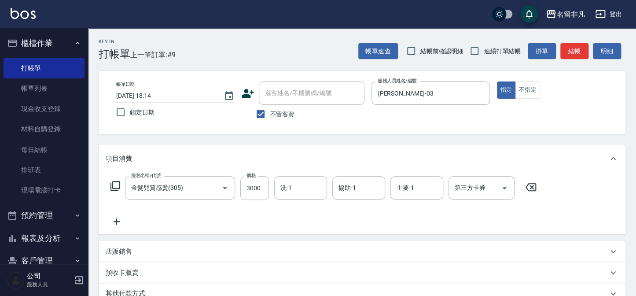
click at [121, 222] on icon at bounding box center [117, 221] width 22 height 11
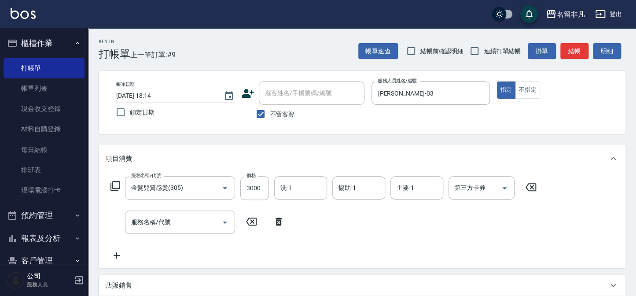
click at [114, 182] on icon at bounding box center [115, 185] width 11 height 11
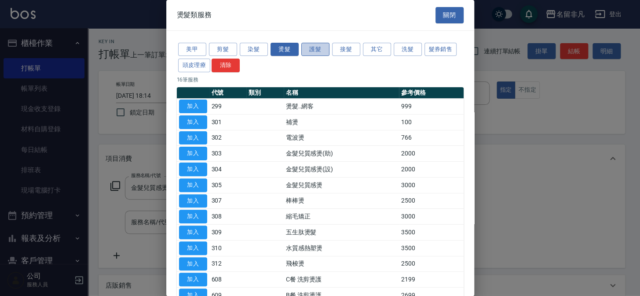
click at [315, 48] on button "護髮" at bounding box center [316, 50] width 28 height 14
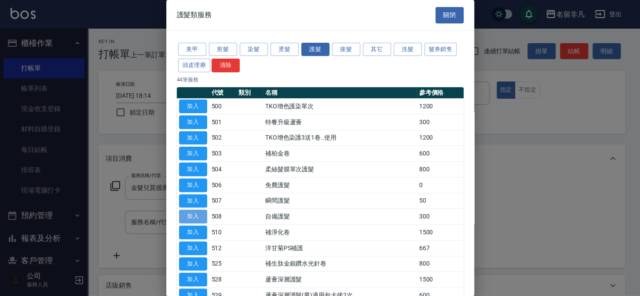
click at [196, 215] on button "加入" at bounding box center [193, 217] width 28 height 14
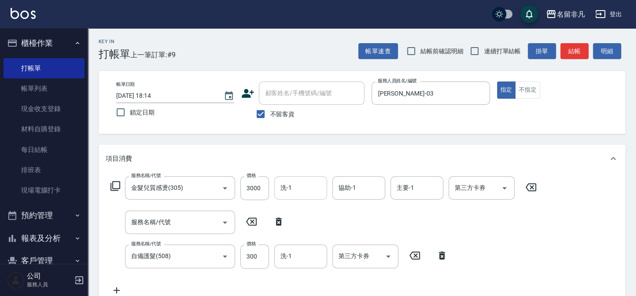
drag, startPoint x: 276, startPoint y: 220, endPoint x: 304, endPoint y: 185, distance: 44.8
click at [275, 220] on icon at bounding box center [279, 221] width 22 height 11
type input "自備護髮(508)"
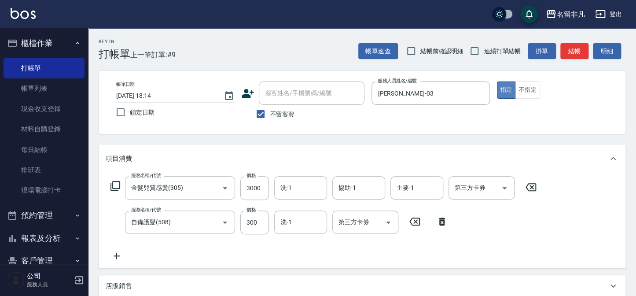
click at [503, 85] on button "指定" at bounding box center [506, 89] width 19 height 17
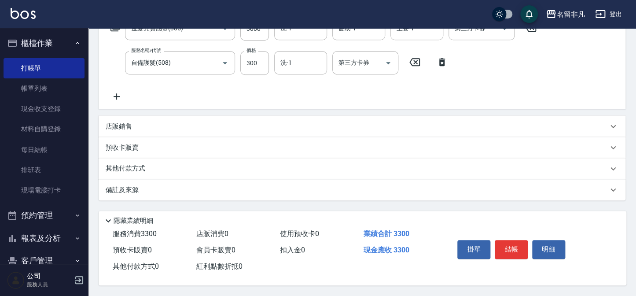
scroll to position [162, 0]
click at [515, 244] on button "結帳" at bounding box center [511, 249] width 33 height 18
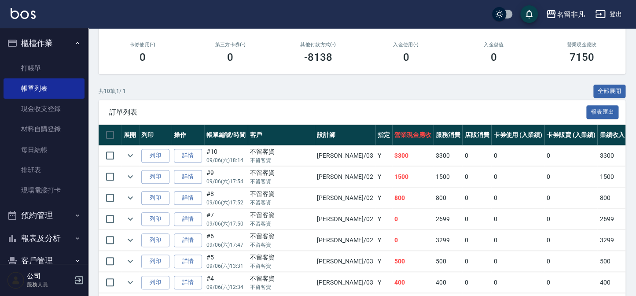
scroll to position [160, 0]
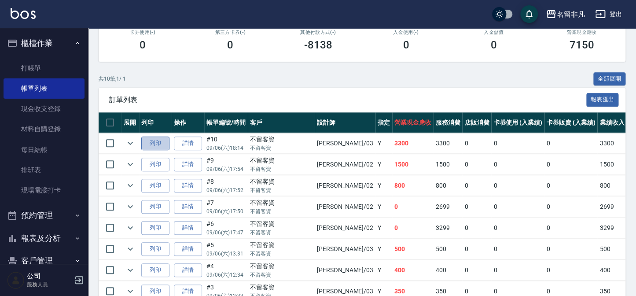
click at [158, 143] on button "列印" at bounding box center [155, 143] width 28 height 14
click at [53, 237] on button "報表及分析" at bounding box center [44, 238] width 81 height 23
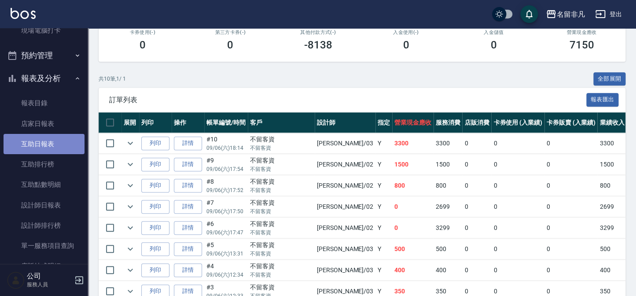
click at [53, 144] on link "互助日報表" at bounding box center [44, 144] width 81 height 20
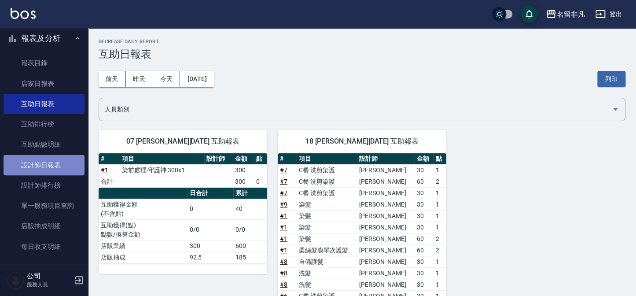
click at [53, 160] on link "設計師日報表" at bounding box center [44, 165] width 81 height 20
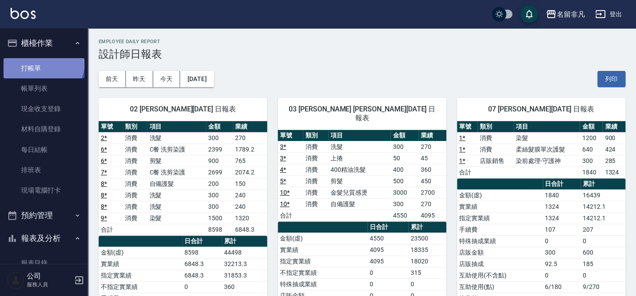
click at [42, 62] on link "打帳單" at bounding box center [44, 68] width 81 height 20
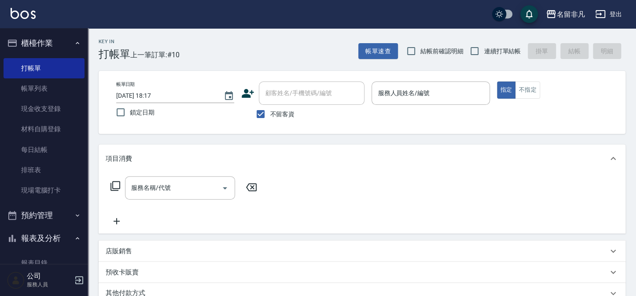
click at [291, 114] on span "不留客資" at bounding box center [282, 114] width 25 height 9
click at [270, 114] on input "不留客資" at bounding box center [260, 114] width 18 height 18
checkbox input "false"
click at [295, 103] on div "顧客姓名/手機號碼/編號" at bounding box center [312, 92] width 106 height 23
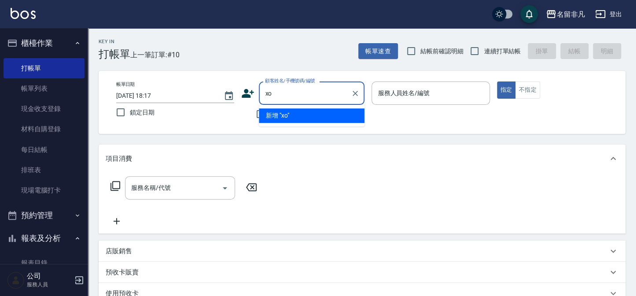
type input "x"
type input "雷"
click at [497, 81] on button "指定" at bounding box center [506, 89] width 19 height 17
type button "true"
type input "Olivia 雷/0975865208/null"
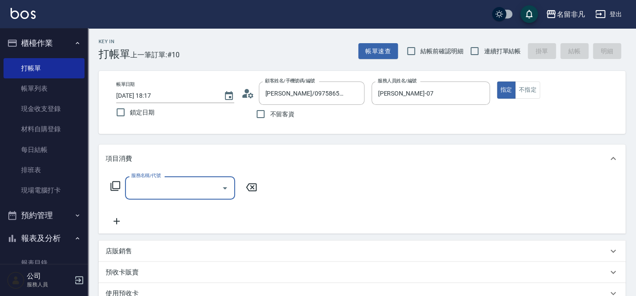
type input "郭佳怡-07"
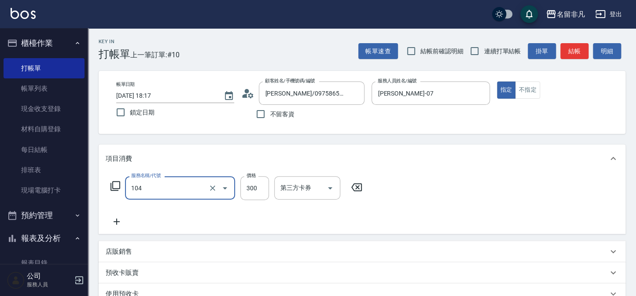
type input "洗髮(104)"
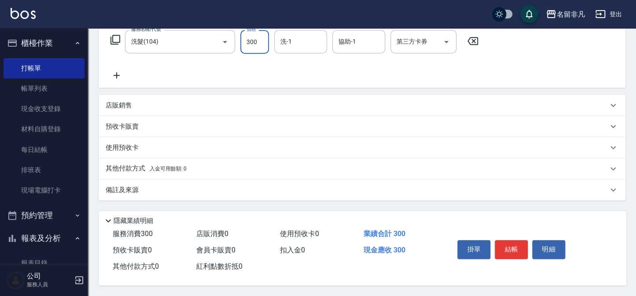
scroll to position [148, 0]
click at [505, 250] on button "結帳" at bounding box center [511, 249] width 33 height 18
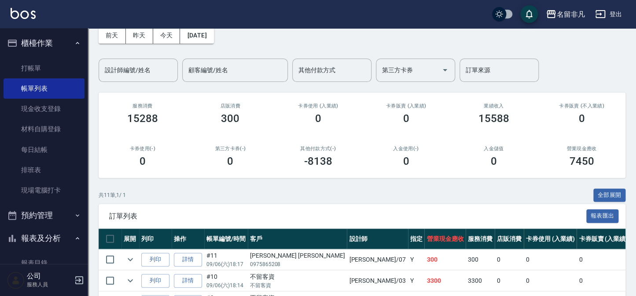
scroll to position [120, 0]
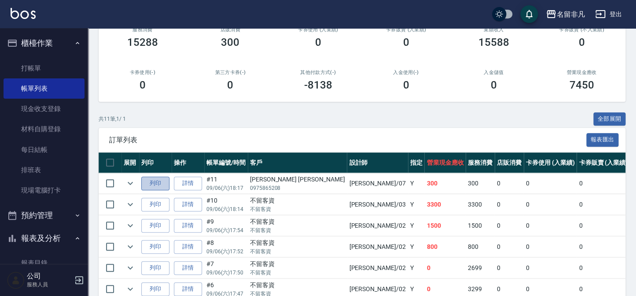
click at [165, 185] on button "列印" at bounding box center [155, 184] width 28 height 14
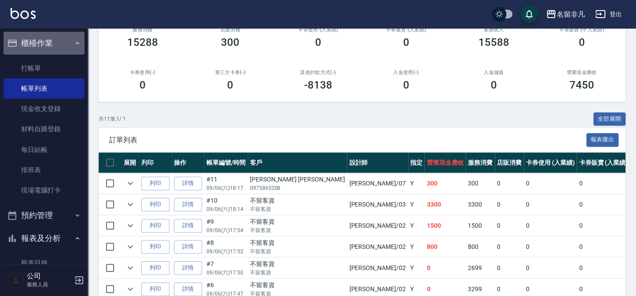
click at [48, 40] on button "櫃檯作業" at bounding box center [44, 43] width 81 height 23
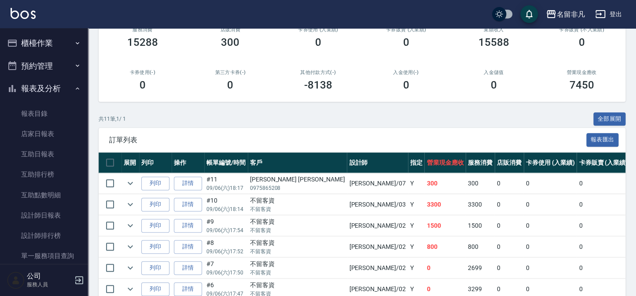
click at [51, 88] on button "報表及分析" at bounding box center [44, 88] width 81 height 23
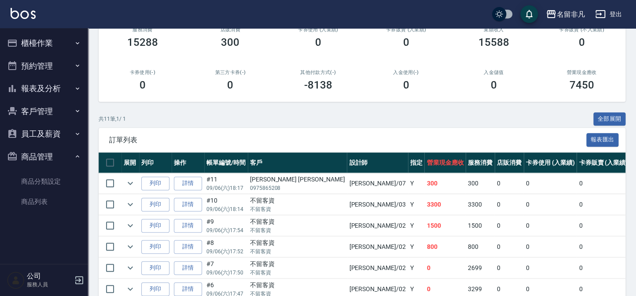
click at [121, 203] on td at bounding box center [130, 204] width 18 height 21
click at [140, 199] on td "列印" at bounding box center [155, 204] width 33 height 21
click at [132, 200] on icon "expand row" at bounding box center [130, 204] width 11 height 11
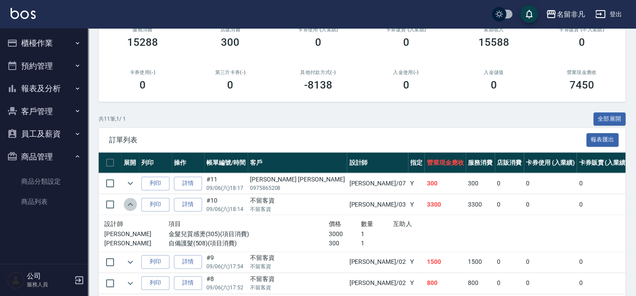
click at [132, 200] on icon "expand row" at bounding box center [130, 204] width 11 height 11
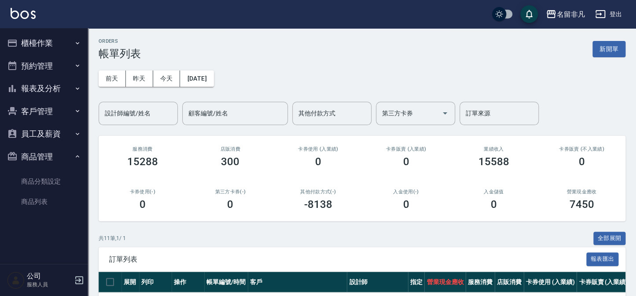
scroll to position [0, 0]
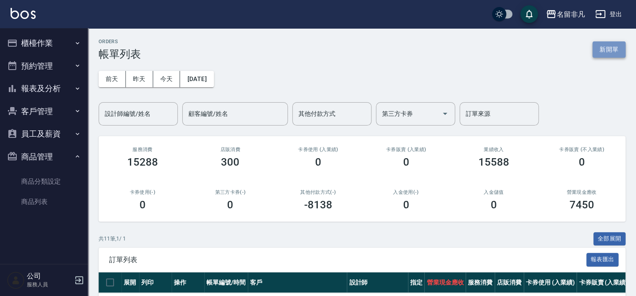
click at [617, 52] on button "新開單" at bounding box center [608, 49] width 33 height 16
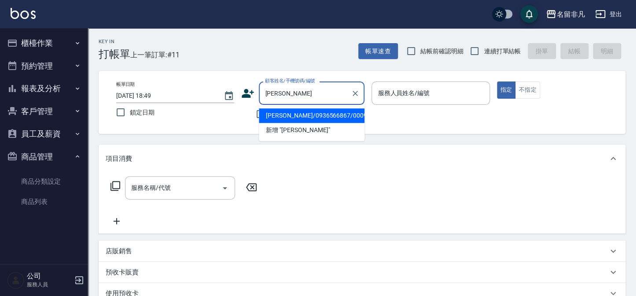
type input "陳佩"
click at [497, 81] on button "指定" at bounding box center [506, 89] width 19 height 17
type button "true"
type input "陳佩芬/0936566867/000914"
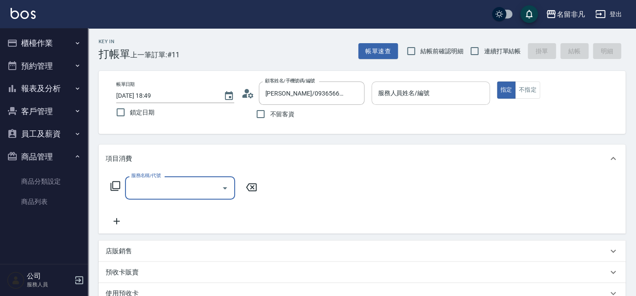
click at [398, 88] on div "服務人員姓名/編號 服務人員姓名/編號" at bounding box center [430, 92] width 118 height 23
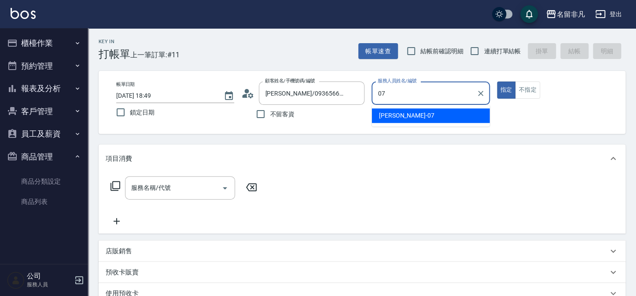
type input "郭佳怡-07"
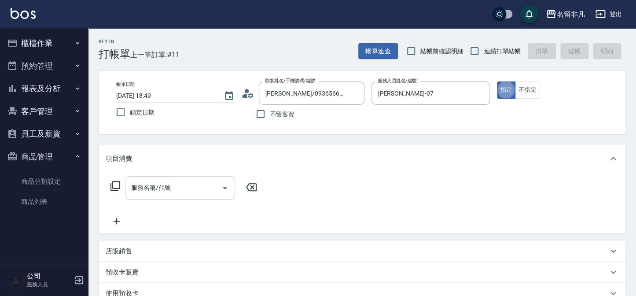
click at [181, 199] on div "服務名稱/代號" at bounding box center [180, 187] width 110 height 23
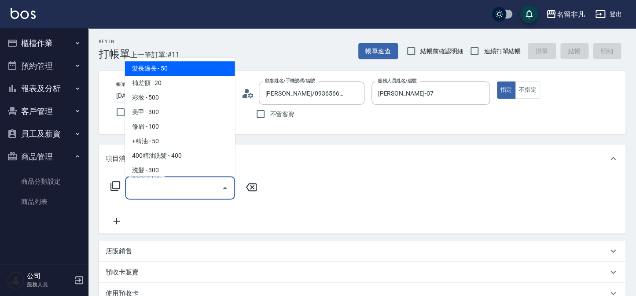
click at [183, 190] on input "服務名稱/代號" at bounding box center [173, 187] width 89 height 15
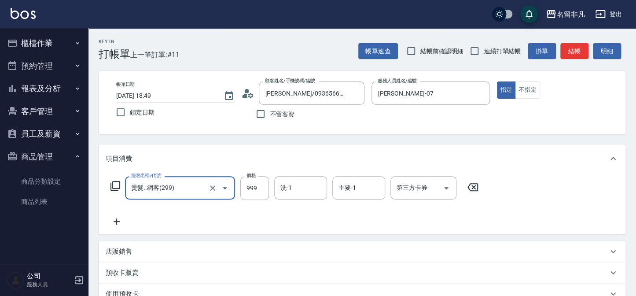
type input "燙髮..網客(299)"
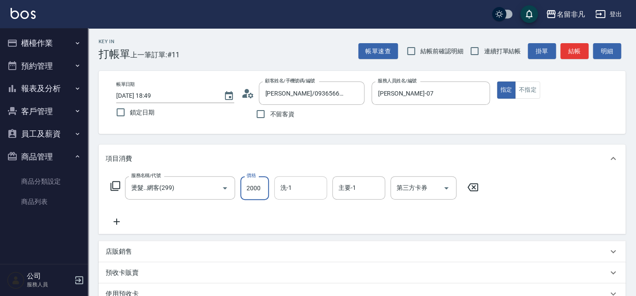
click at [290, 199] on div "洗-1" at bounding box center [300, 187] width 53 height 23
type input "2000"
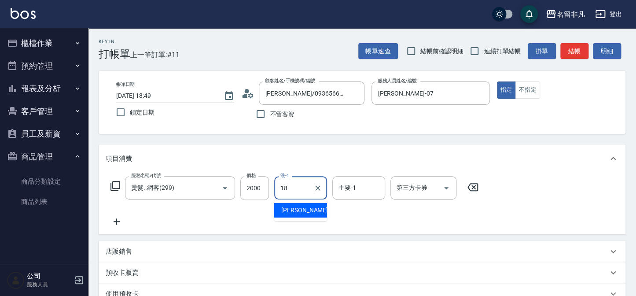
type input "陳子晴-18"
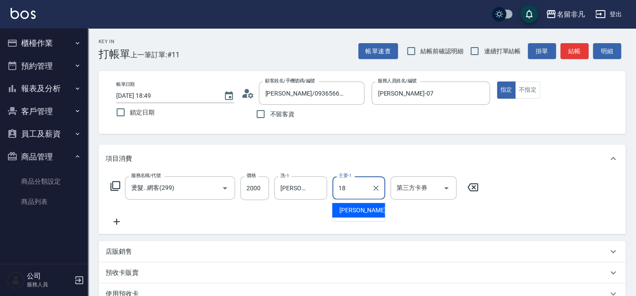
type input "陳子晴-18"
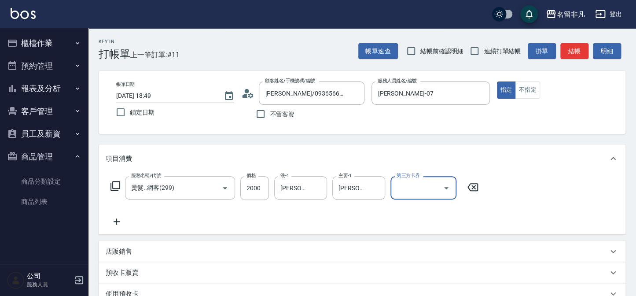
click at [116, 228] on div "服務名稱/代號 燙髮..網客(299) 服務名稱/代號 價格 2000 價格 洗-1 陳子晴-18 洗-1 主要-1 陳子晴-18 主要-1 第三方卡券 第三…" at bounding box center [362, 203] width 527 height 61
click at [115, 225] on icon at bounding box center [117, 221] width 22 height 11
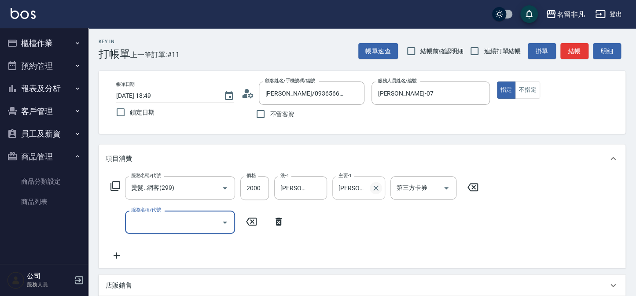
click at [378, 189] on icon "Clear" at bounding box center [375, 188] width 9 height 9
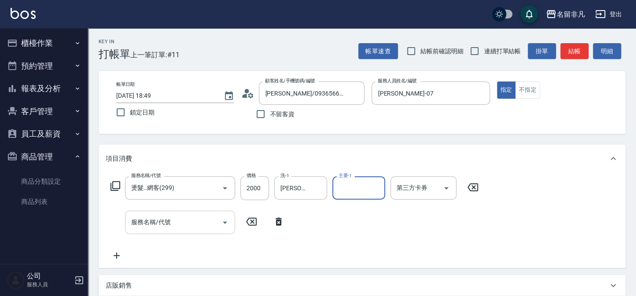
click at [194, 228] on input "服務名稱/代號" at bounding box center [173, 221] width 89 height 15
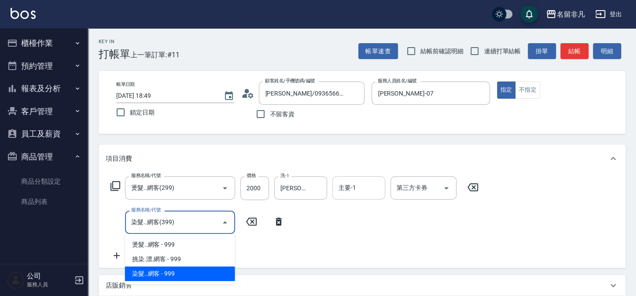
type input "染髮..網客(399)"
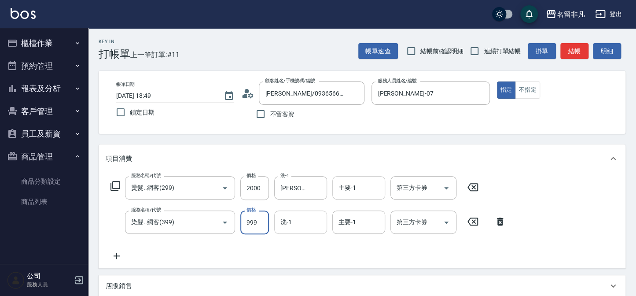
click at [304, 215] on input "洗-1" at bounding box center [300, 221] width 45 height 15
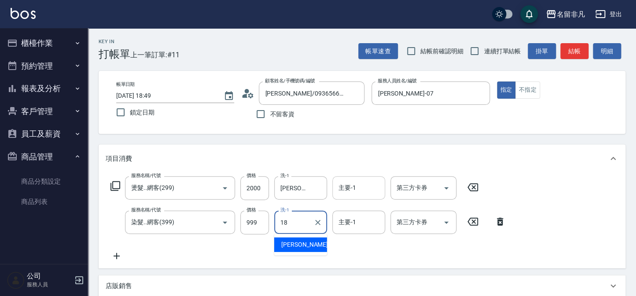
type input "陳子晴-18"
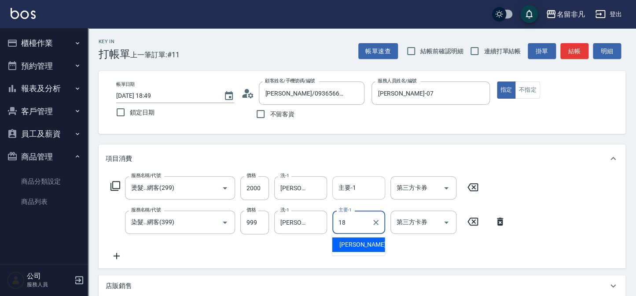
type input "陳子晴-18"
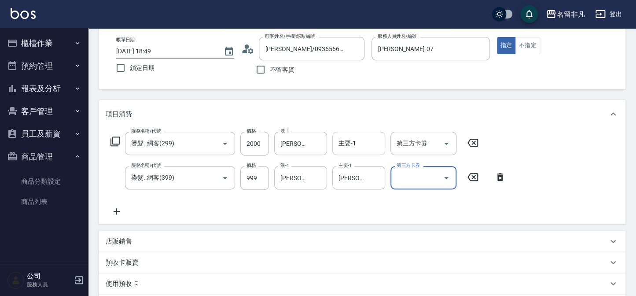
scroll to position [120, 0]
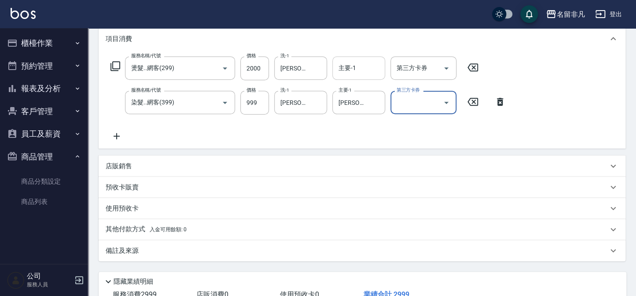
click at [120, 140] on icon at bounding box center [117, 136] width 22 height 11
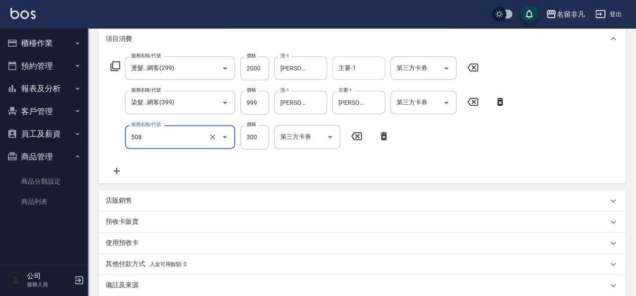
type input "自備護髮(508)"
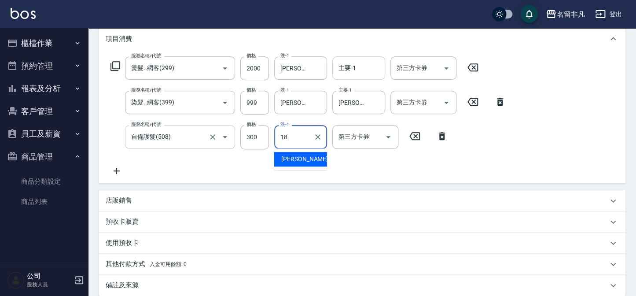
type input "陳子晴-18"
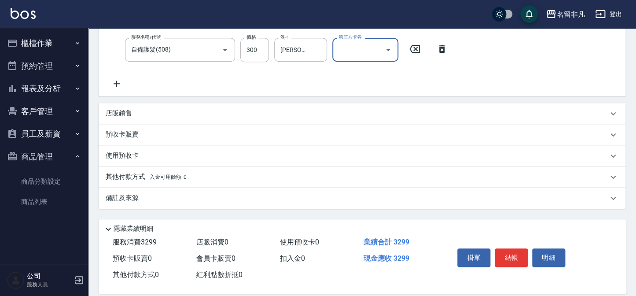
scroll to position [217, 0]
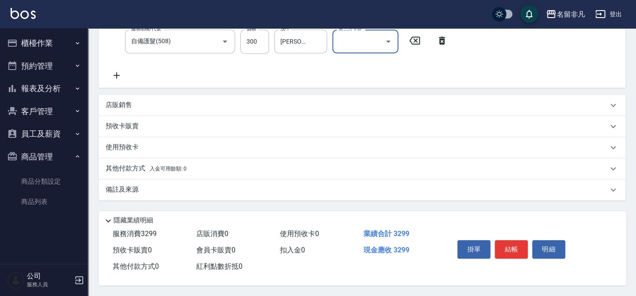
drag, startPoint x: 119, startPoint y: 166, endPoint x: 123, endPoint y: 170, distance: 5.3
click at [119, 166] on p "其他付款方式 入金可用餘額: 0" at bounding box center [146, 169] width 81 height 10
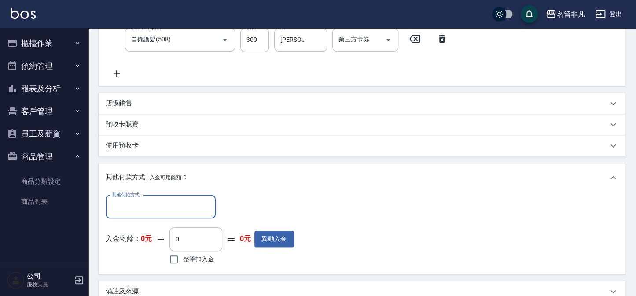
scroll to position [0, 0]
click at [130, 206] on input "其他付款方式" at bounding box center [161, 206] width 102 height 15
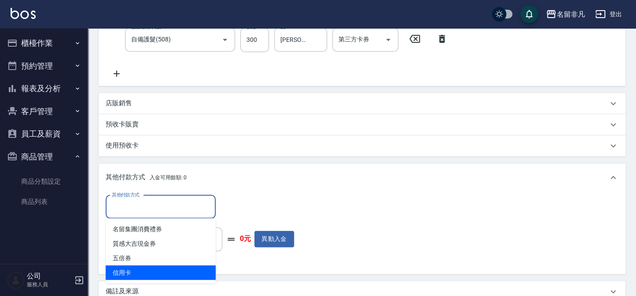
click at [126, 275] on span "信用卡" at bounding box center [161, 272] width 110 height 15
type input "信用卡"
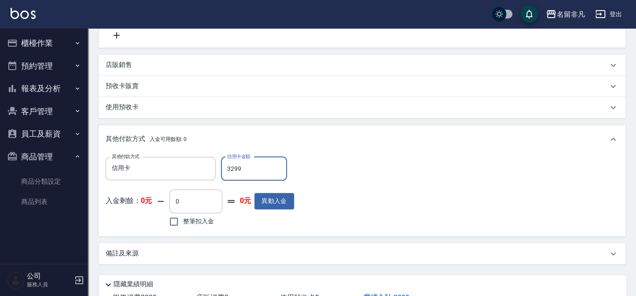
scroll to position [321, 0]
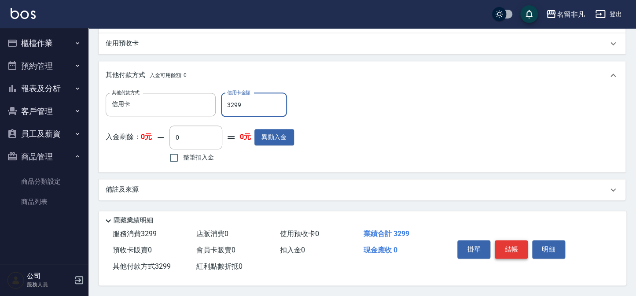
type input "3299"
click at [501, 248] on button "結帳" at bounding box center [511, 249] width 33 height 18
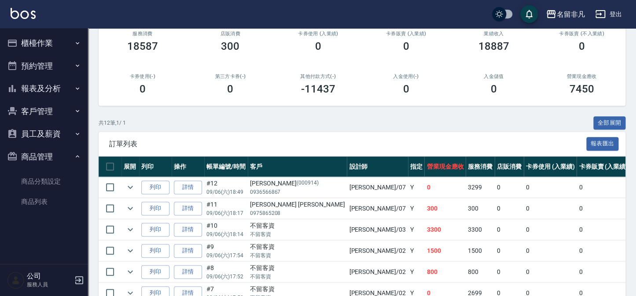
scroll to position [160, 0]
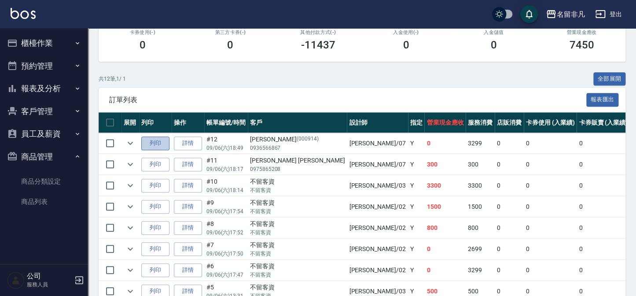
click at [141, 136] on button "列印" at bounding box center [155, 143] width 28 height 14
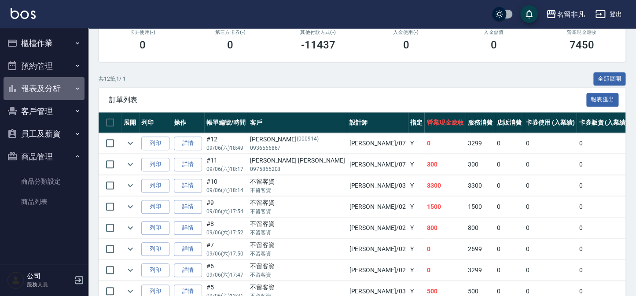
click at [38, 88] on button "報表及分析" at bounding box center [44, 88] width 81 height 23
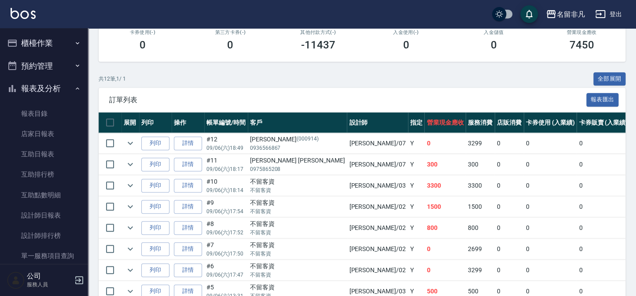
click at [47, 84] on button "報表及分析" at bounding box center [44, 88] width 81 height 23
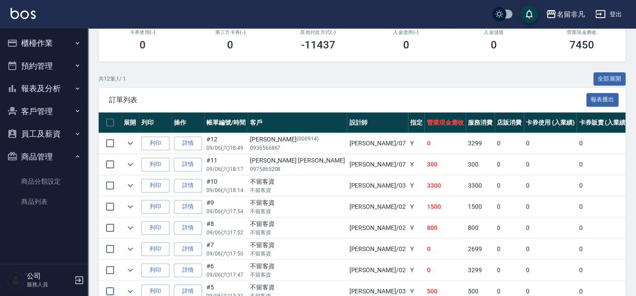
click at [48, 93] on button "報表及分析" at bounding box center [44, 88] width 81 height 23
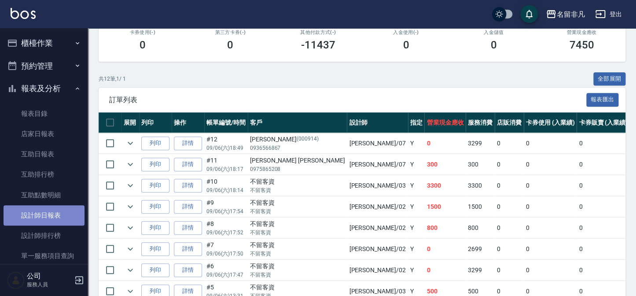
click at [59, 217] on link "設計師日報表" at bounding box center [44, 215] width 81 height 20
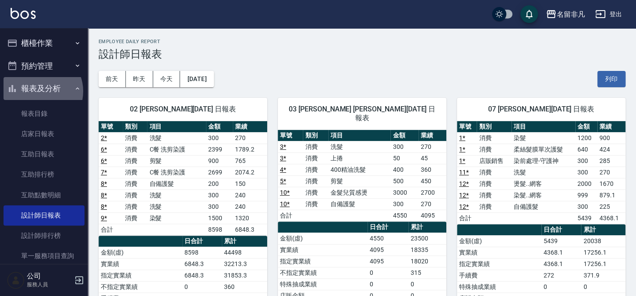
click at [40, 91] on button "報表及分析" at bounding box center [44, 88] width 81 height 23
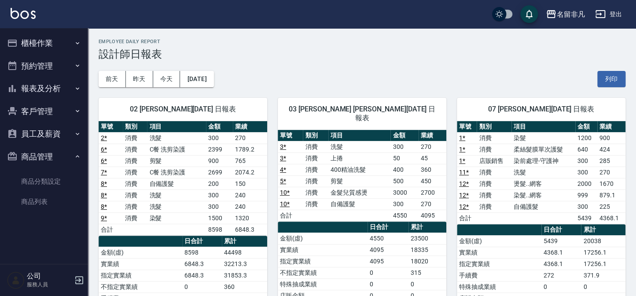
click at [52, 42] on button "櫃檯作業" at bounding box center [44, 43] width 81 height 23
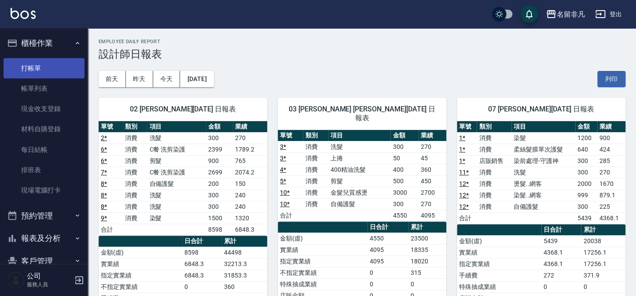
click at [59, 68] on link "打帳單" at bounding box center [44, 68] width 81 height 20
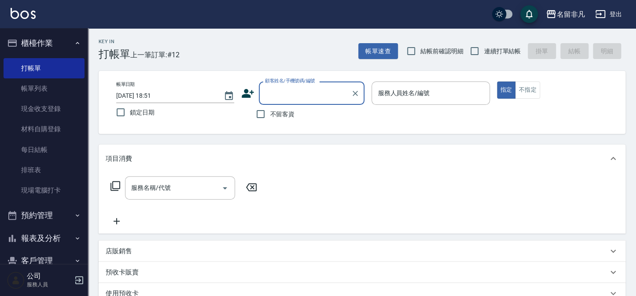
click at [317, 86] on div "顧客姓名/手機號碼/編號" at bounding box center [312, 92] width 106 height 23
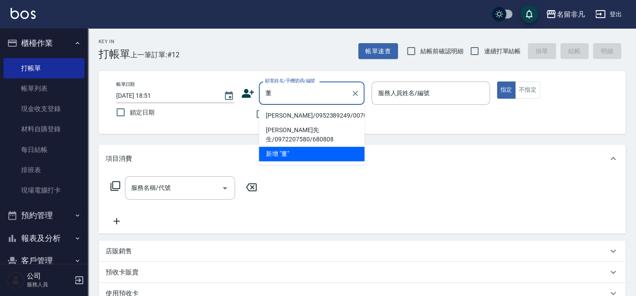
click at [302, 113] on li "董淑霞/0952389249/00708" at bounding box center [312, 115] width 106 height 15
type input "董淑霞/0952389249/00708"
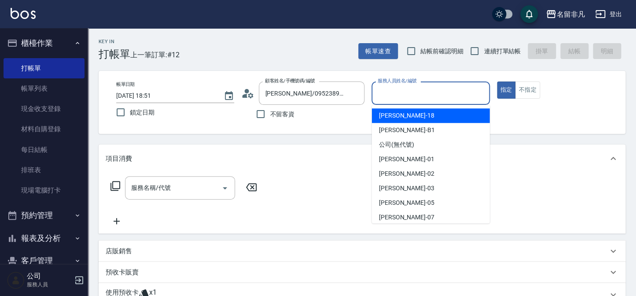
click at [433, 88] on input "服務人員姓名/編號" at bounding box center [430, 92] width 110 height 15
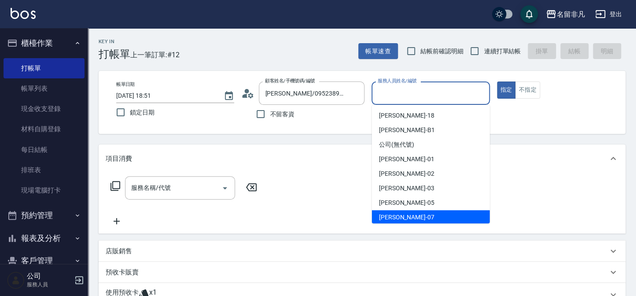
drag, startPoint x: 400, startPoint y: 213, endPoint x: 331, endPoint y: 212, distance: 69.1
click at [400, 213] on span "郭佳怡 -07" at bounding box center [406, 217] width 55 height 9
type input "郭佳怡-07"
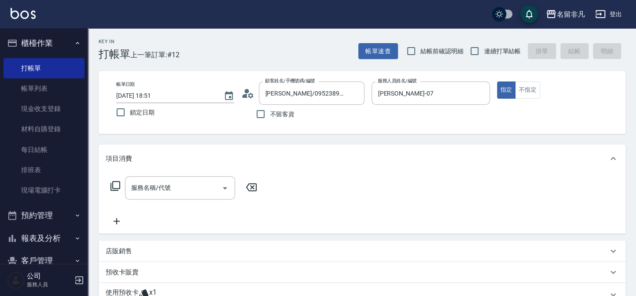
click at [119, 188] on icon at bounding box center [115, 185] width 11 height 11
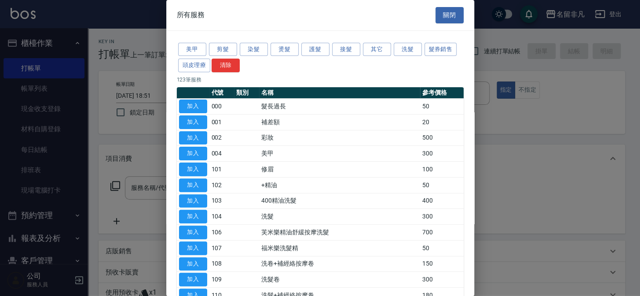
click at [430, 15] on div "所有服務 關閉" at bounding box center [320, 15] width 308 height 30
click at [436, 15] on button "關閉" at bounding box center [450, 15] width 28 height 16
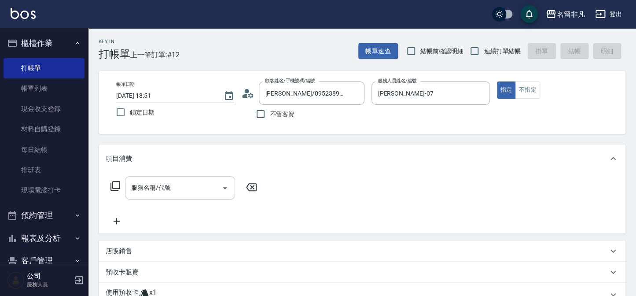
click at [193, 192] on input "服務名稱/代號" at bounding box center [173, 187] width 89 height 15
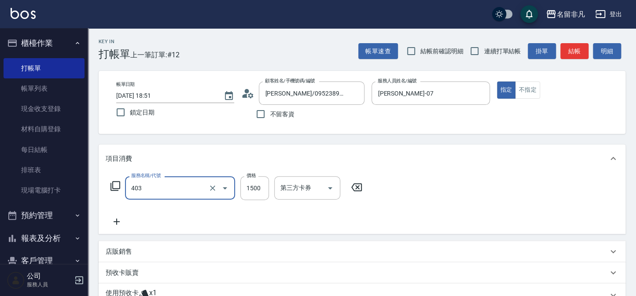
type input "染髮(403)"
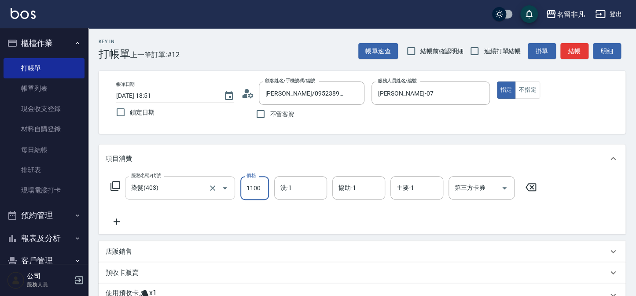
type input "1100"
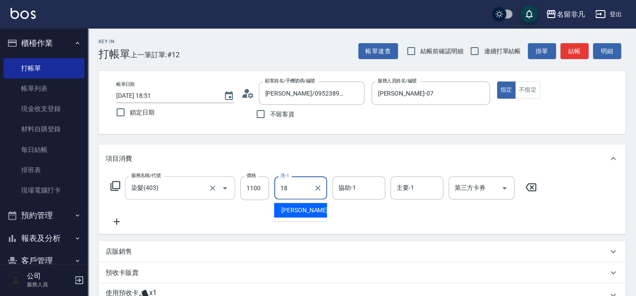
type input "陳子晴-18"
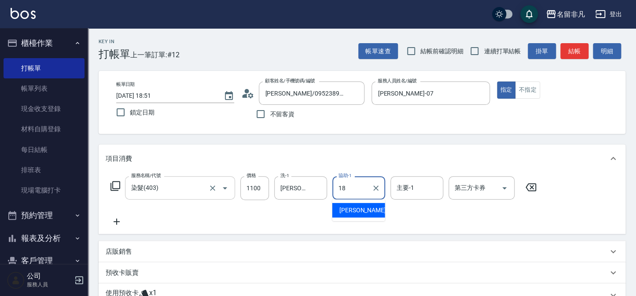
type input "陳子晴-18"
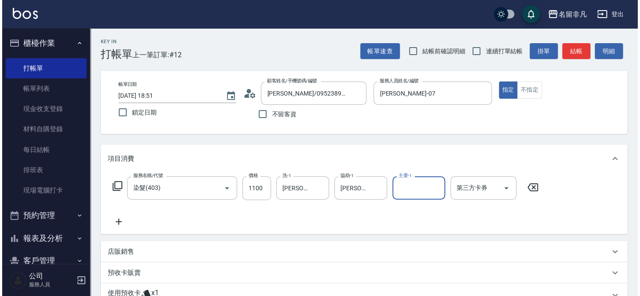
scroll to position [40, 0]
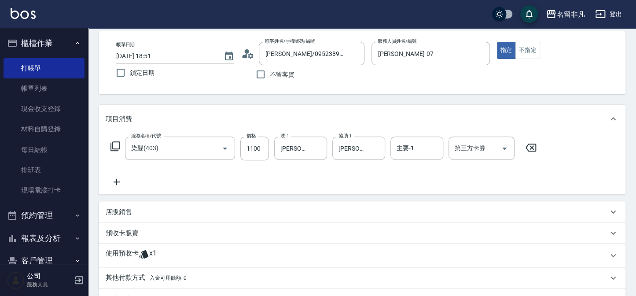
click at [117, 150] on icon at bounding box center [115, 146] width 11 height 11
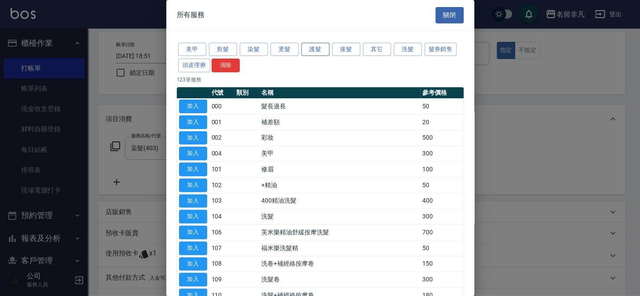
click at [327, 46] on button "護髮" at bounding box center [316, 50] width 28 height 14
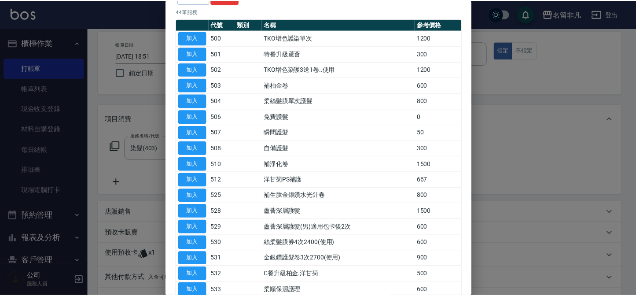
scroll to position [80, 0]
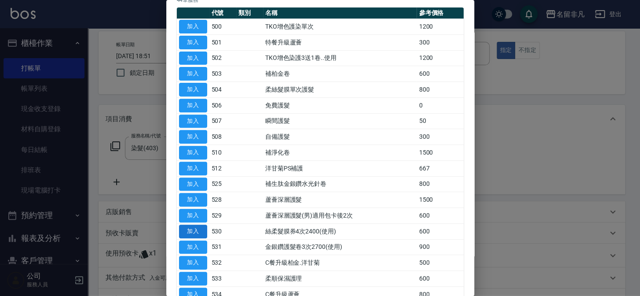
click at [184, 225] on button "加入" at bounding box center [193, 231] width 28 height 14
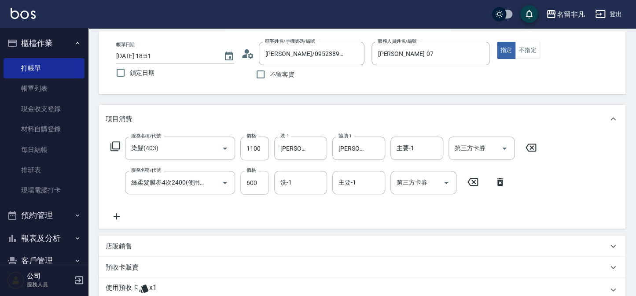
click at [265, 184] on input "600" at bounding box center [254, 183] width 29 height 24
type input "550"
type input "陳子晴-18"
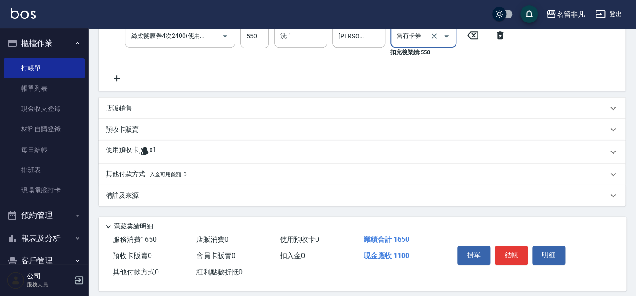
scroll to position [194, 0]
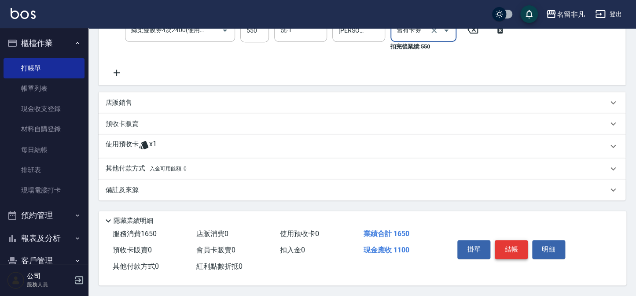
type input "舊有卡券"
click at [506, 244] on button "結帳" at bounding box center [511, 249] width 33 height 18
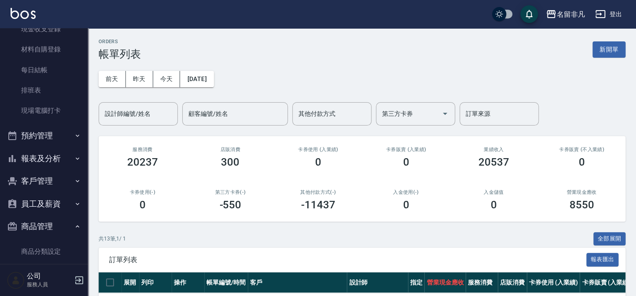
click at [45, 157] on button "報表及分析" at bounding box center [44, 158] width 81 height 23
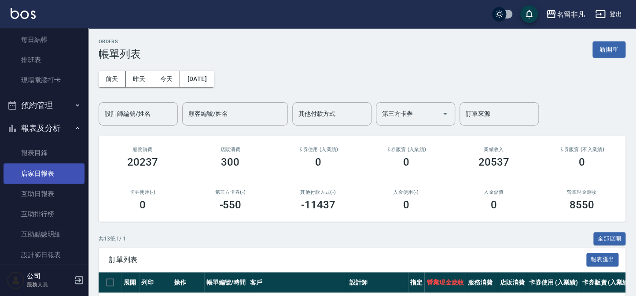
scroll to position [160, 0]
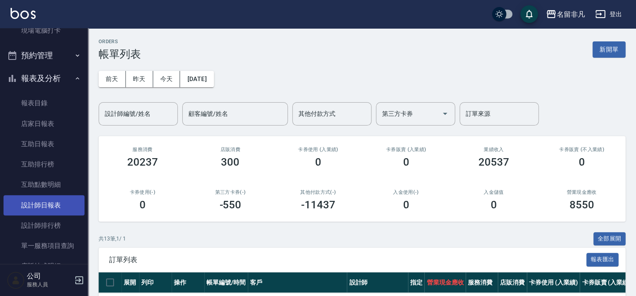
click at [48, 206] on link "設計師日報表" at bounding box center [44, 205] width 81 height 20
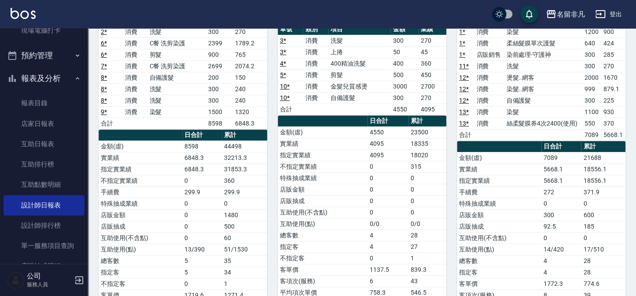
scroll to position [120, 0]
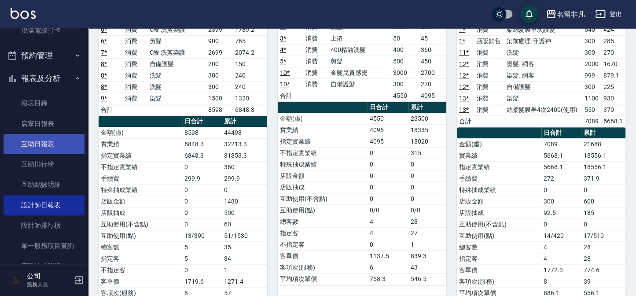
click at [41, 151] on link "互助日報表" at bounding box center [44, 144] width 81 height 20
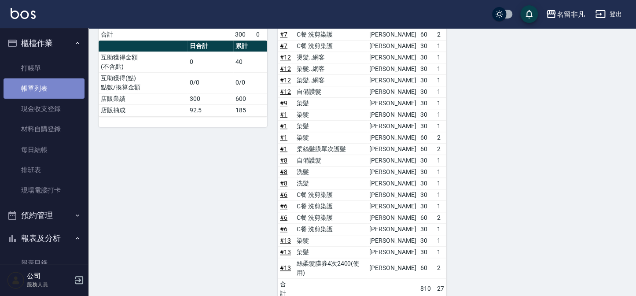
click at [55, 93] on link "帳單列表" at bounding box center [44, 88] width 81 height 20
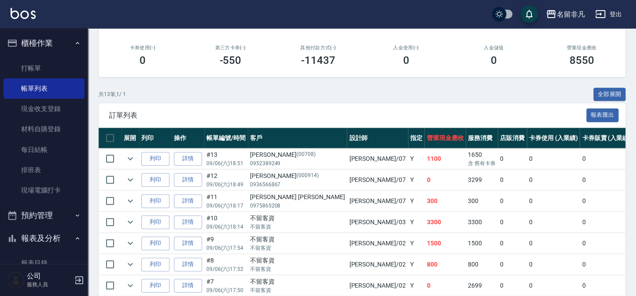
scroll to position [160, 0]
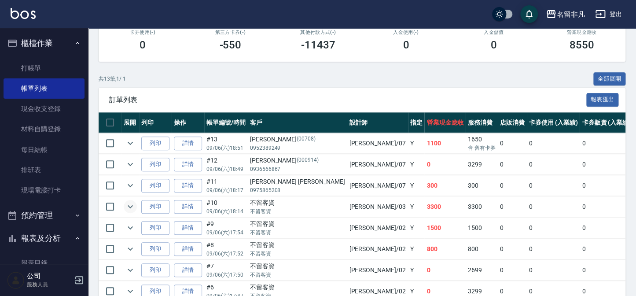
click at [134, 203] on icon "expand row" at bounding box center [130, 206] width 11 height 11
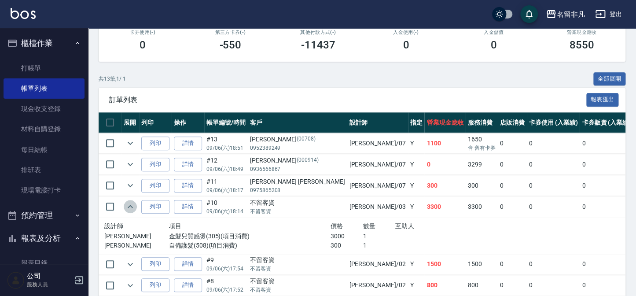
click at [134, 203] on icon "expand row" at bounding box center [130, 206] width 11 height 11
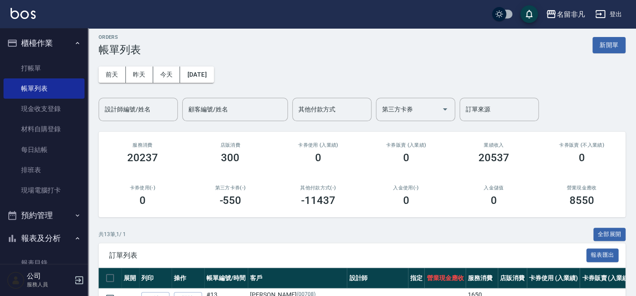
scroll to position [0, 0]
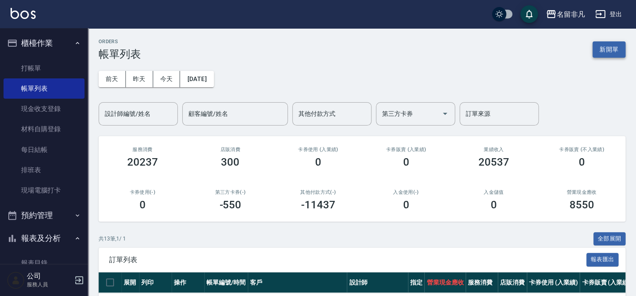
click at [610, 49] on button "新開單" at bounding box center [608, 49] width 33 height 16
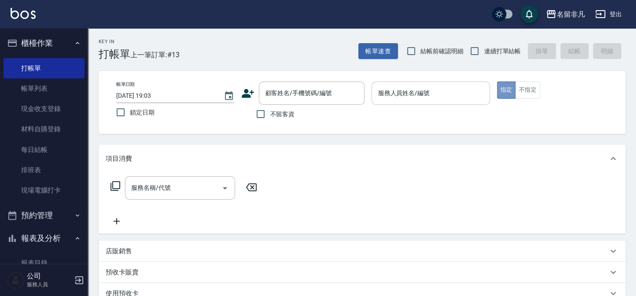
drag, startPoint x: 508, startPoint y: 91, endPoint x: 454, endPoint y: 89, distance: 54.2
click at [503, 92] on button "指定" at bounding box center [506, 89] width 19 height 17
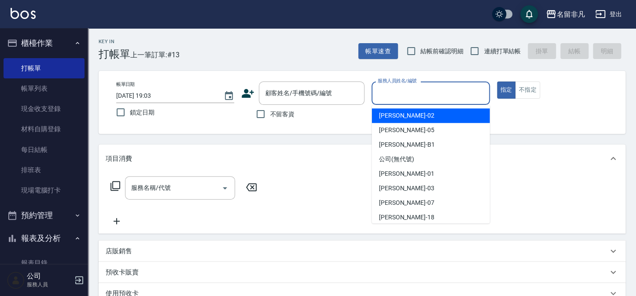
drag, startPoint x: 441, startPoint y: 89, endPoint x: 410, endPoint y: 148, distance: 66.7
click at [439, 98] on input "服務人員姓名/編號" at bounding box center [430, 92] width 110 height 15
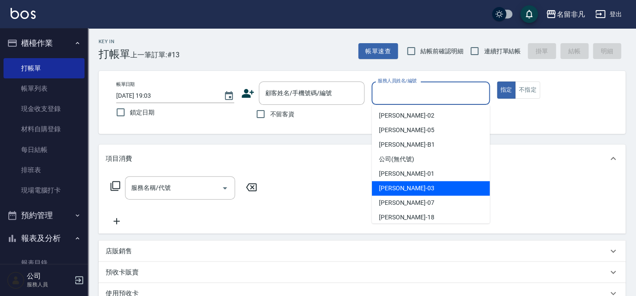
click at [407, 186] on div "Tina -03" at bounding box center [431, 188] width 118 height 15
type input "Tina-03"
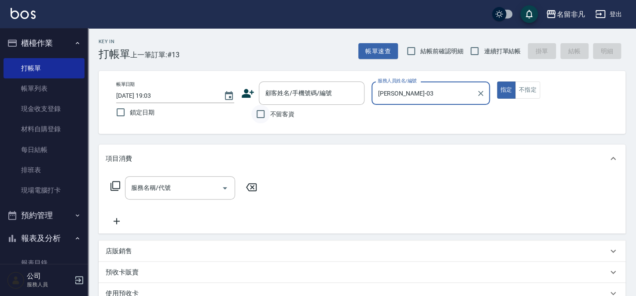
click at [257, 112] on input "不留客資" at bounding box center [260, 114] width 18 height 18
checkbox input "true"
click at [114, 185] on icon at bounding box center [115, 185] width 11 height 11
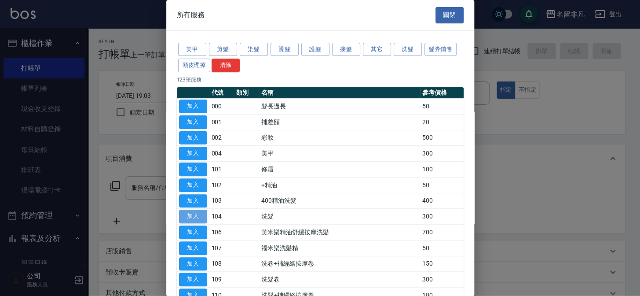
click at [183, 214] on button "加入" at bounding box center [193, 217] width 28 height 14
type input "洗髮(104)"
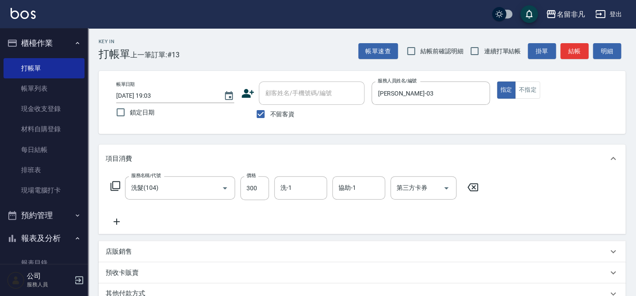
click at [119, 219] on icon at bounding box center [117, 221] width 22 height 11
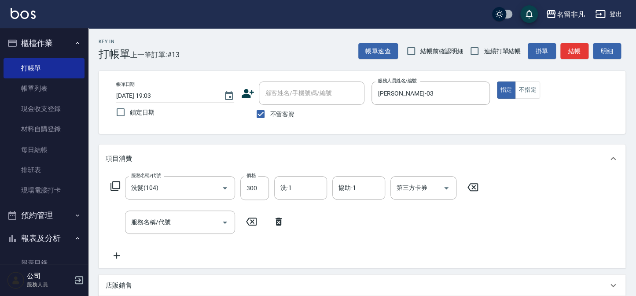
click at [116, 180] on icon at bounding box center [115, 185] width 11 height 11
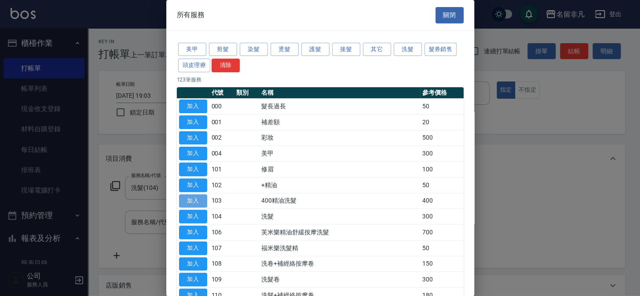
click at [198, 197] on button "加入" at bounding box center [193, 201] width 28 height 14
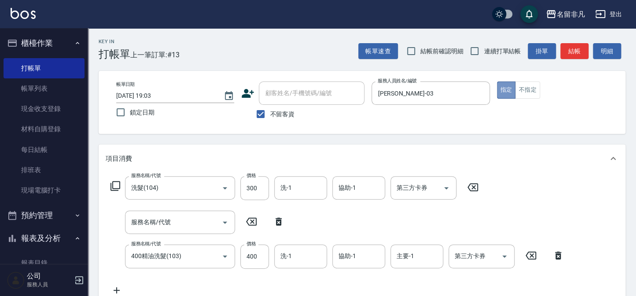
drag, startPoint x: 509, startPoint y: 92, endPoint x: 403, endPoint y: 160, distance: 126.1
click at [508, 92] on button "指定" at bounding box center [506, 89] width 19 height 17
click at [278, 221] on icon at bounding box center [279, 221] width 22 height 11
type input "400精油洗髮(103)"
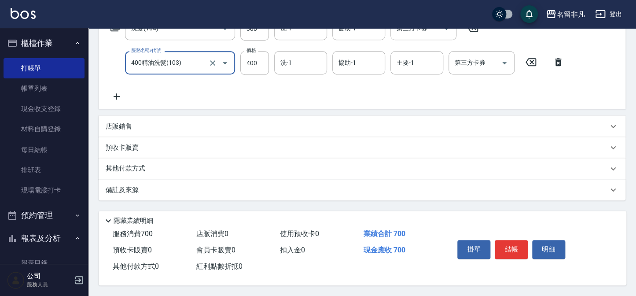
scroll to position [162, 0]
click at [411, 145] on div "預收卡販賣" at bounding box center [357, 147] width 502 height 9
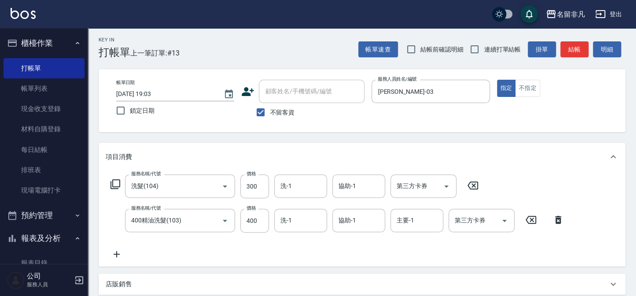
scroll to position [0, 0]
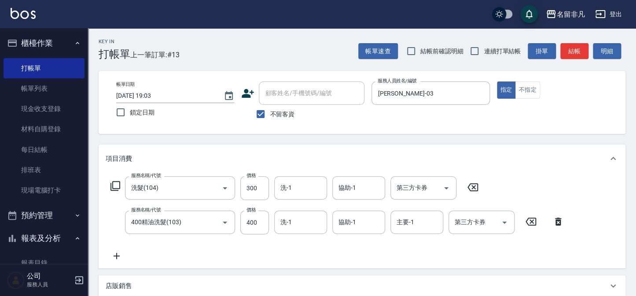
click at [360, 244] on div "服務名稱/代號 洗髮(104) 服務名稱/代號 價格 300 價格 洗-1 洗-1 協助-1 協助-1 第三方卡券 第三方卡券 服務名稱/代號 400精油洗髮…" at bounding box center [337, 218] width 463 height 85
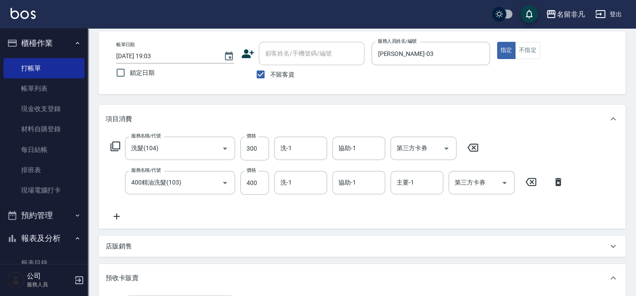
scroll to position [40, 0]
drag, startPoint x: 508, startPoint y: 50, endPoint x: 522, endPoint y: 101, distance: 53.3
click at [509, 52] on button "指定" at bounding box center [506, 50] width 19 height 17
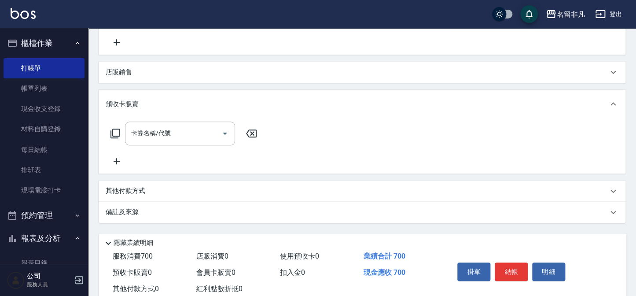
scroll to position [238, 0]
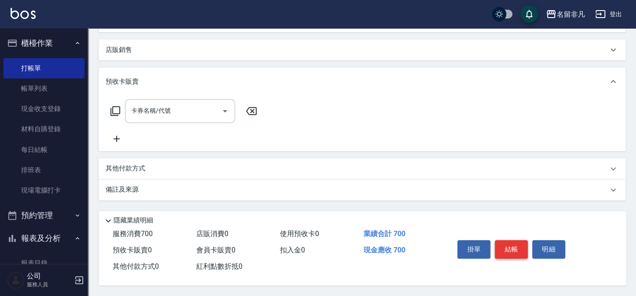
click at [505, 246] on button "結帳" at bounding box center [511, 249] width 33 height 18
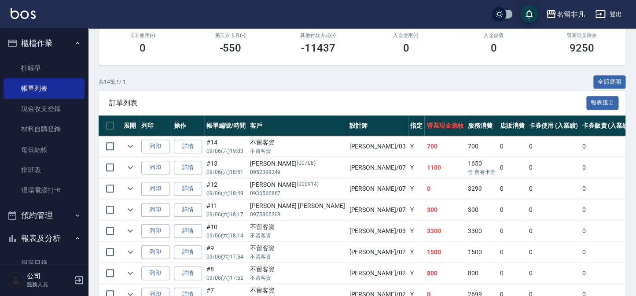
scroll to position [160, 0]
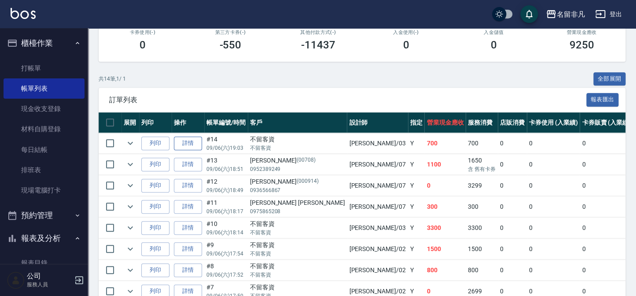
drag, startPoint x: 154, startPoint y: 141, endPoint x: 181, endPoint y: 138, distance: 27.9
click at [154, 141] on button "列印" at bounding box center [155, 143] width 28 height 14
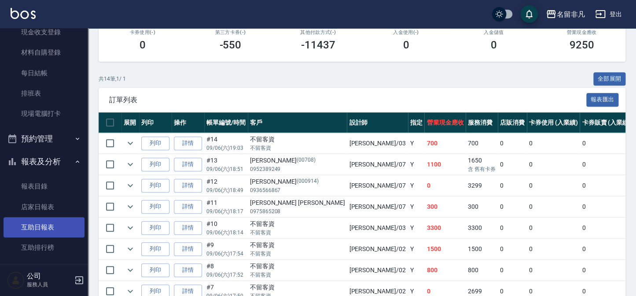
scroll to position [80, 0]
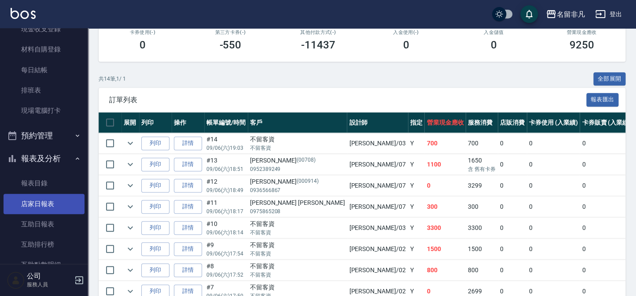
click at [41, 204] on link "店家日報表" at bounding box center [44, 204] width 81 height 20
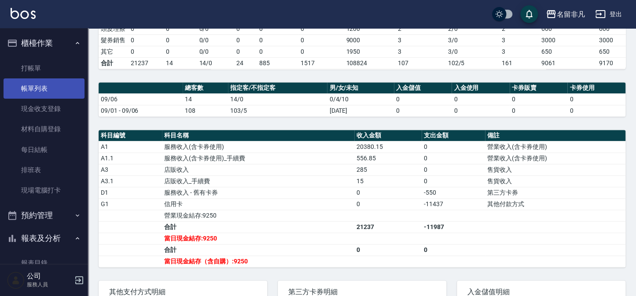
click at [53, 84] on link "帳單列表" at bounding box center [44, 88] width 81 height 20
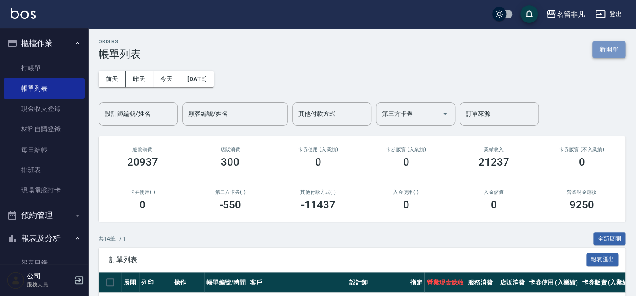
click at [616, 54] on button "新開單" at bounding box center [608, 49] width 33 height 16
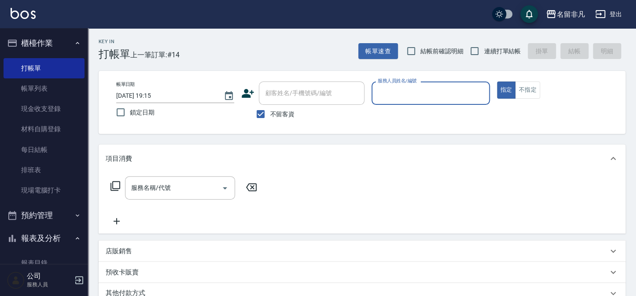
click at [282, 118] on span "不留客資" at bounding box center [282, 114] width 25 height 9
click at [270, 118] on input "不留客資" at bounding box center [260, 114] width 18 height 18
checkbox input "false"
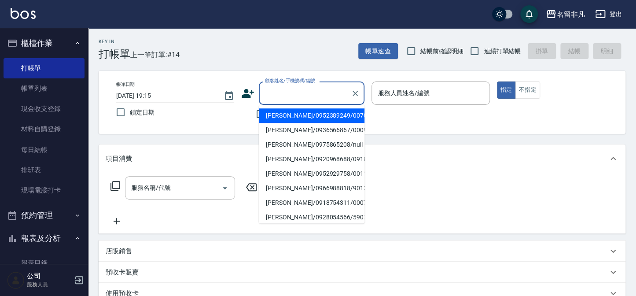
click at [293, 97] on input "顧客姓名/手機號碼/編號" at bounding box center [305, 92] width 85 height 15
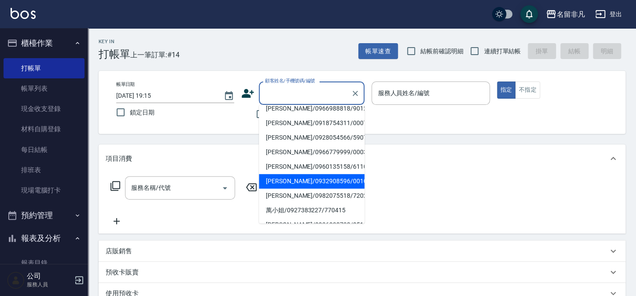
scroll to position [120, 0]
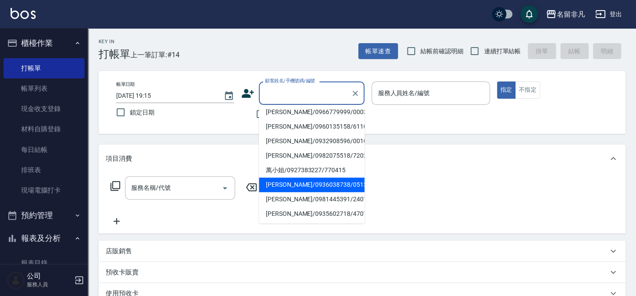
click at [305, 185] on li "汪開怡/0936038738/05138" at bounding box center [312, 184] width 106 height 15
type input "汪開怡/0936038738/05138"
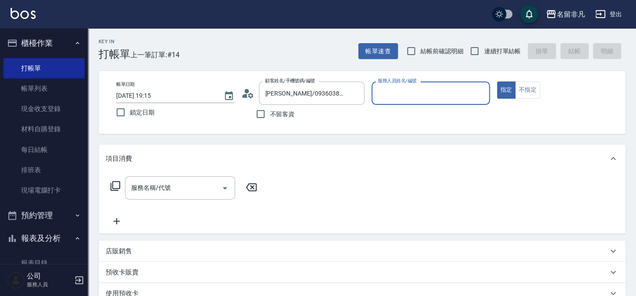
type input "郭佳怡-07"
click at [199, 190] on input "服務名稱/代號" at bounding box center [173, 187] width 89 height 15
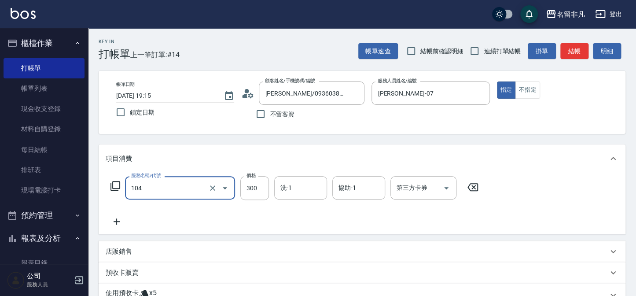
type input "洗髮(104)"
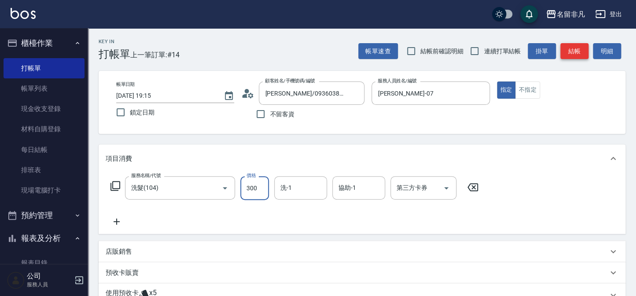
click at [580, 55] on button "結帳" at bounding box center [574, 51] width 28 height 16
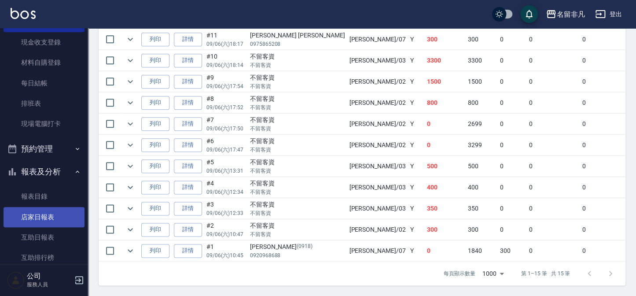
scroll to position [80, 0]
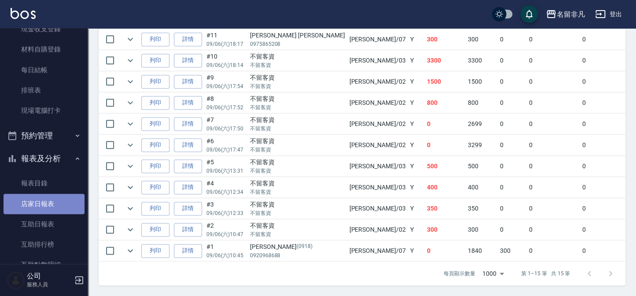
click at [52, 198] on link "店家日報表" at bounding box center [44, 204] width 81 height 20
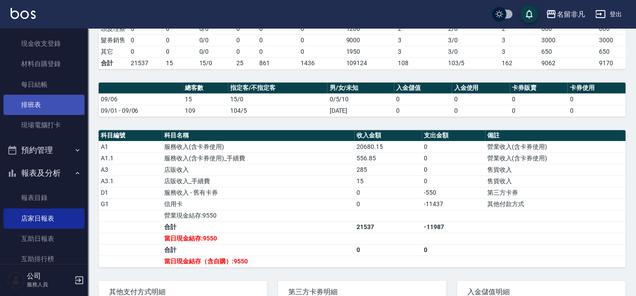
scroll to position [40, 0]
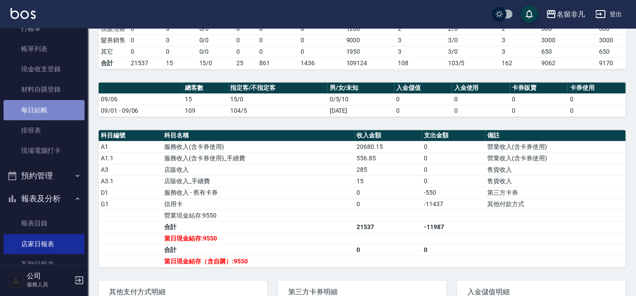
click at [50, 107] on link "每日結帳" at bounding box center [44, 110] width 81 height 20
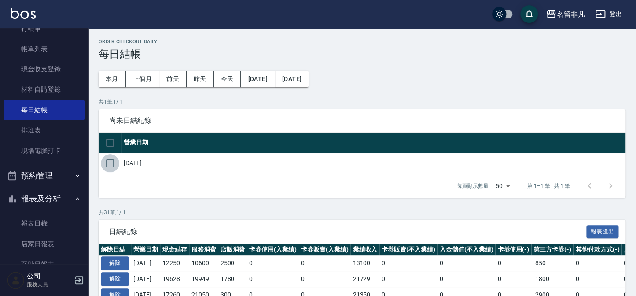
click at [109, 164] on input "checkbox" at bounding box center [110, 163] width 18 height 18
checkbox input "true"
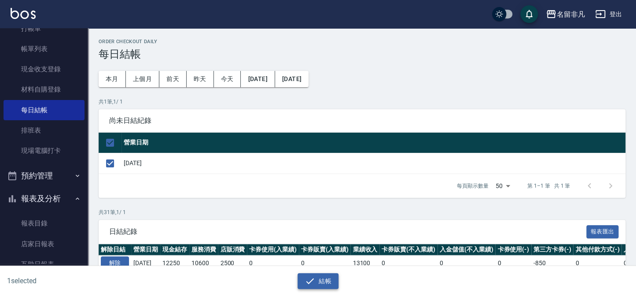
click at [324, 286] on button "結帳" at bounding box center [318, 281] width 41 height 16
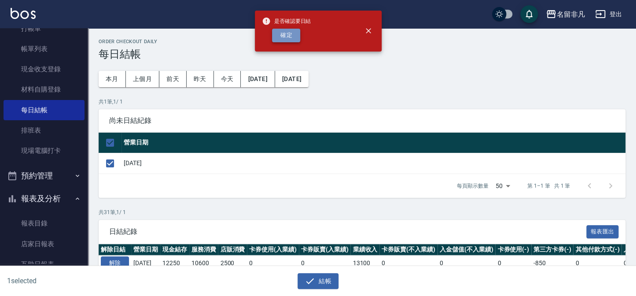
click at [275, 31] on button "確定" at bounding box center [286, 36] width 28 height 14
checkbox input "false"
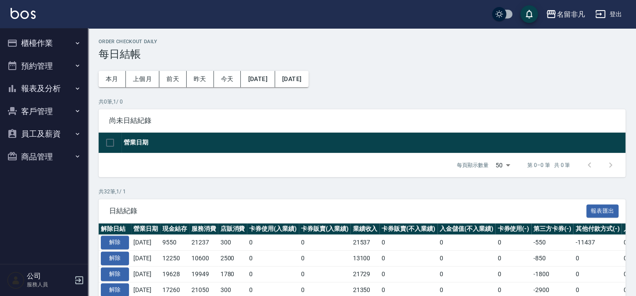
click at [231, 53] on h3 "每日結帳" at bounding box center [362, 54] width 527 height 12
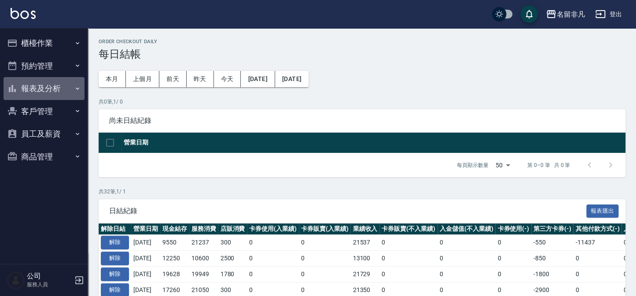
click at [29, 91] on button "報表及分析" at bounding box center [44, 88] width 81 height 23
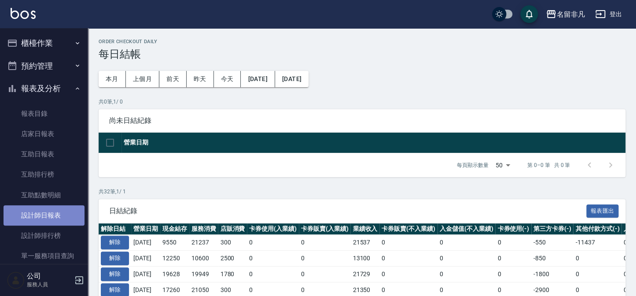
click at [53, 217] on link "設計師日報表" at bounding box center [44, 215] width 81 height 20
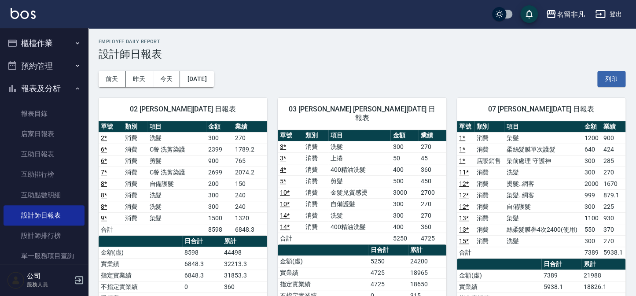
click at [447, 226] on div "07 [PERSON_NAME][DATE] 日報表 單號 類別 項目 金額 業績 1 * 消費 染髮 1200 900 1 * 消費 柔絲髮膜單次護髮 64…" at bounding box center [535, 263] width 179 height 353
drag, startPoint x: 454, startPoint y: 265, endPoint x: 500, endPoint y: 270, distance: 46.1
click at [500, 270] on div "07 [PERSON_NAME][DATE] 日報表 單號 類別 項目 金額 業績 1 * 消費 染髮 1200 900 1 * 消費 柔絲髮膜單次護髮 64…" at bounding box center [535, 263] width 179 height 353
click at [450, 277] on div "07 [PERSON_NAME][DATE] 日報表 單號 類別 項目 金額 業績 1 * 消費 染髮 1200 900 1 * 消費 柔絲髮膜單次護髮 64…" at bounding box center [535, 263] width 179 height 353
drag, startPoint x: 169, startPoint y: 235, endPoint x: 261, endPoint y: 246, distance: 92.6
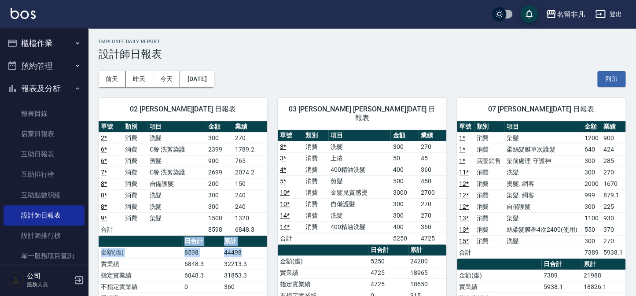
click at [275, 246] on div "03 [PERSON_NAME] [PERSON_NAME][DATE] 日報表 單號 類別 項目 金額 業績 3 * 消費 洗髮 300 270 3 * 消…" at bounding box center [356, 263] width 179 height 353
drag, startPoint x: 363, startPoint y: 237, endPoint x: 434, endPoint y: 241, distance: 71.0
click at [418, 244] on tr "日合計 累計" at bounding box center [362, 249] width 169 height 11
click at [445, 244] on th "累計" at bounding box center [427, 249] width 38 height 11
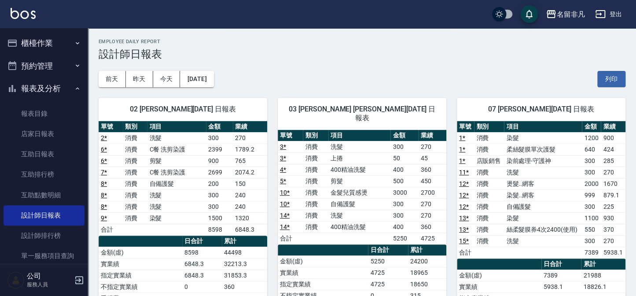
click at [451, 239] on div "07 [PERSON_NAME][DATE] 日報表 單號 類別 項目 金額 業績 1 * 消費 染髮 1200 900 1 * 消費 柔絲髮膜單次護髮 64…" at bounding box center [535, 263] width 179 height 353
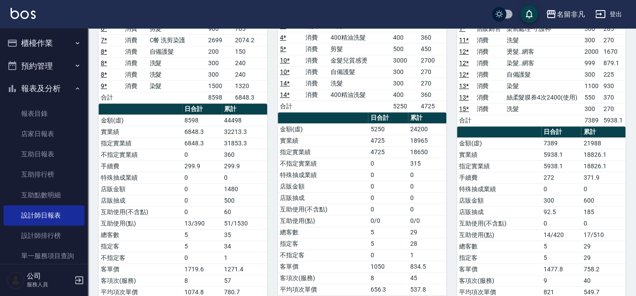
scroll to position [154, 0]
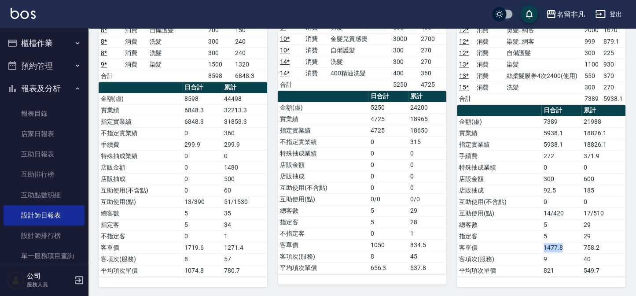
drag, startPoint x: 529, startPoint y: 245, endPoint x: 576, endPoint y: 251, distance: 47.0
click at [576, 251] on tr "客單價 1477.8 758.2" at bounding box center [541, 247] width 169 height 11
click at [444, 262] on td "537.8" at bounding box center [427, 267] width 38 height 11
click at [447, 134] on div "07 [PERSON_NAME][DATE] 日報表 單號 類別 項目 金額 業績 1 * 消費 染髮 1200 900 1 * 消費 柔絲髮膜單次護髮 64…" at bounding box center [535, 110] width 179 height 353
click at [448, 270] on div "07 [PERSON_NAME][DATE] 日報表 單號 類別 項目 金額 業績 1 * 消費 染髮 1200 900 1 * 消費 柔絲髮膜單次護髮 64…" at bounding box center [535, 110] width 179 height 353
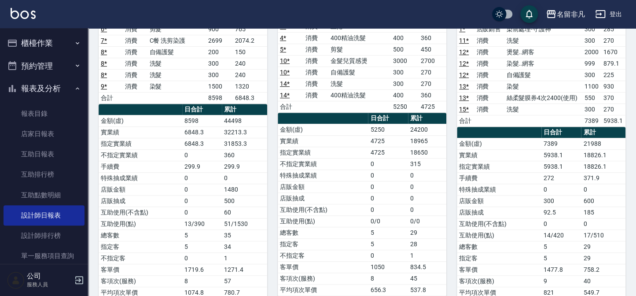
scroll to position [114, 0]
